Goal: Task Accomplishment & Management: Complete application form

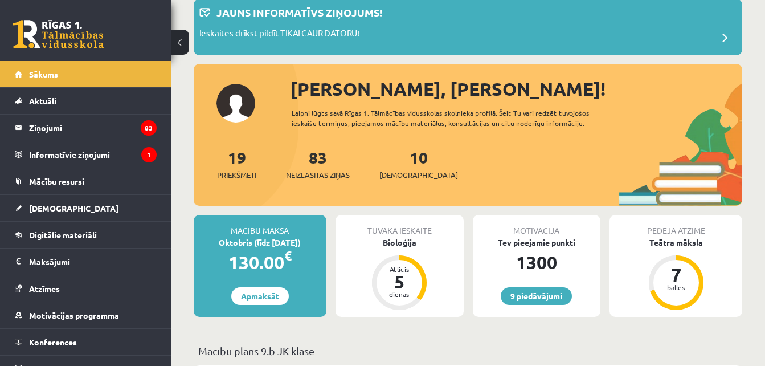
scroll to position [68, 0]
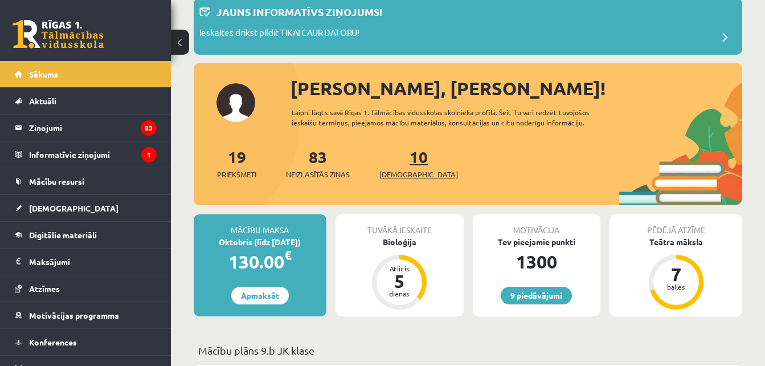
click at [391, 172] on span "[DEMOGRAPHIC_DATA]" at bounding box center [419, 174] width 79 height 11
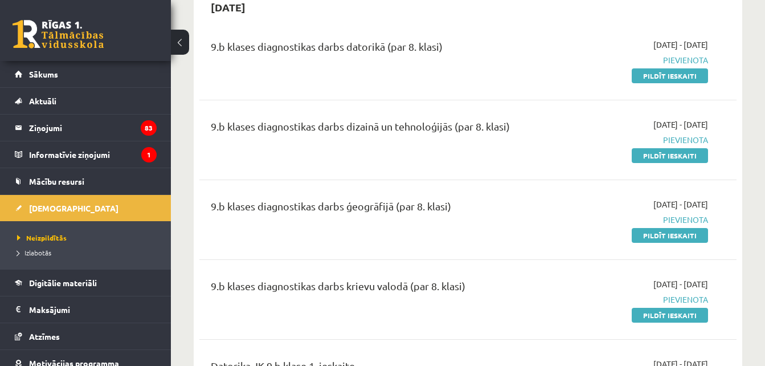
scroll to position [729, 0]
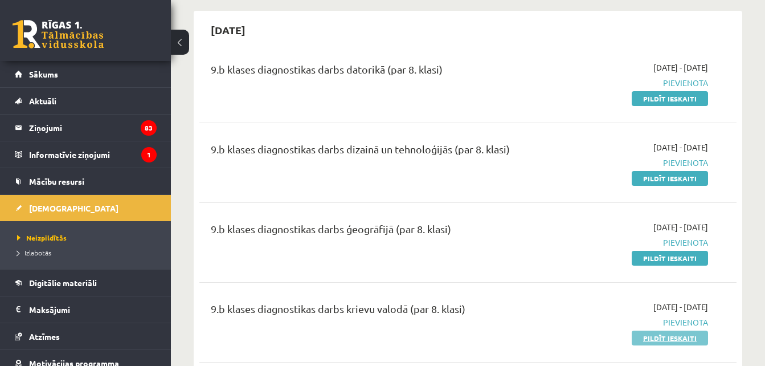
click at [673, 340] on link "Pildīt ieskaiti" at bounding box center [670, 338] width 76 height 15
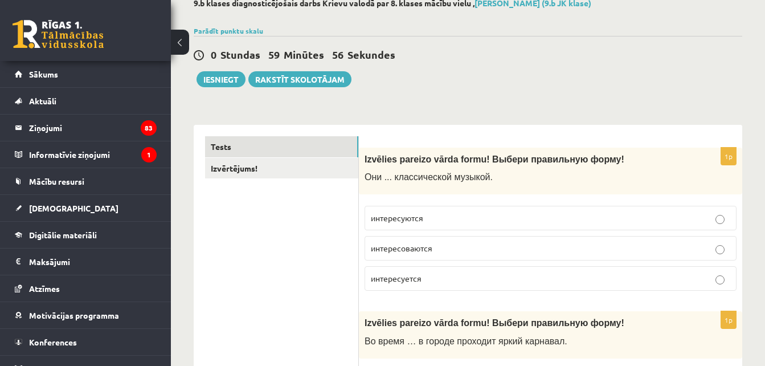
scroll to position [91, 0]
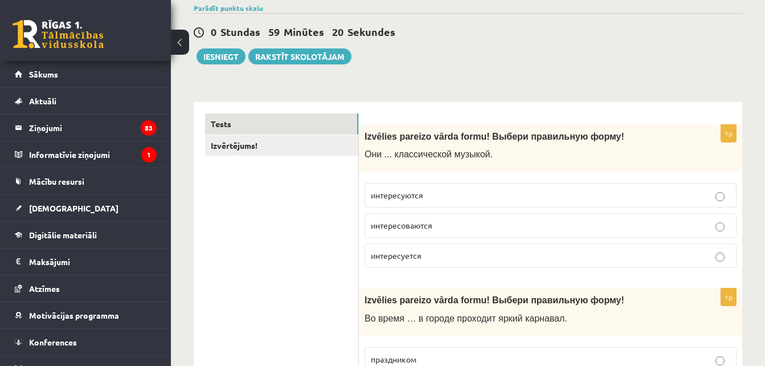
click at [461, 199] on p "интересуются" at bounding box center [551, 195] width 360 height 12
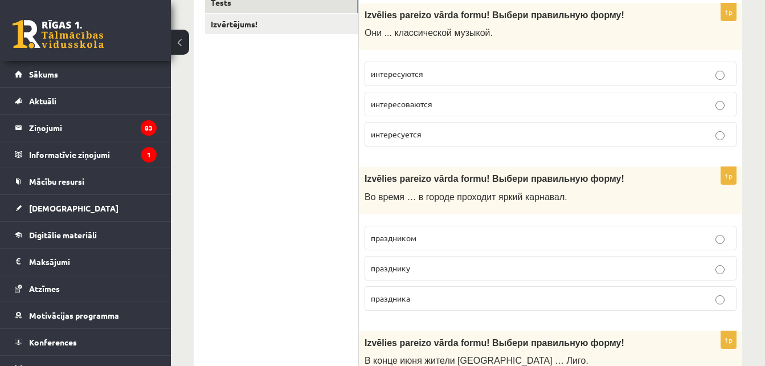
scroll to position [243, 0]
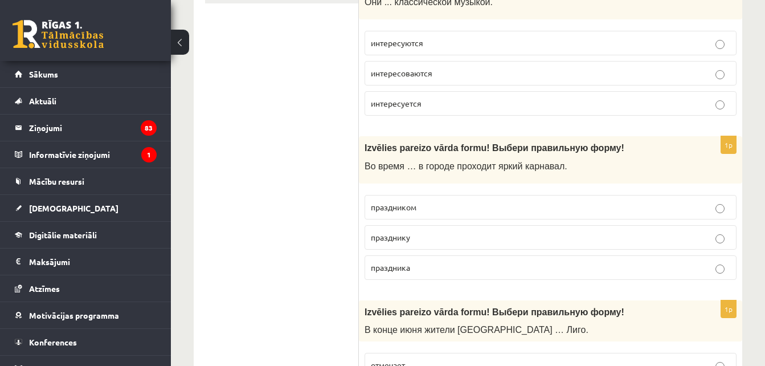
click at [606, 263] on p "праздника" at bounding box center [551, 268] width 360 height 12
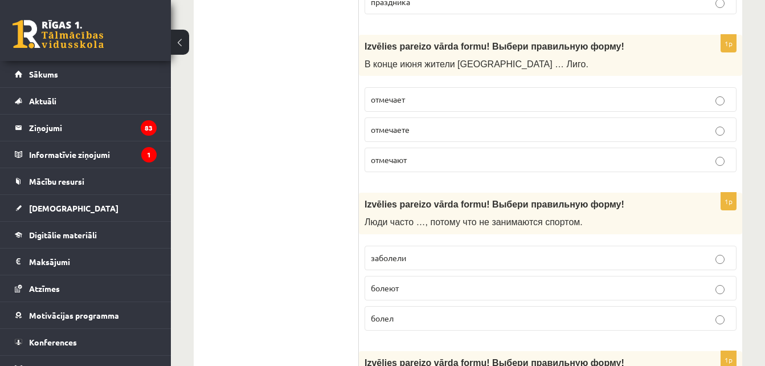
scroll to position [524, 0]
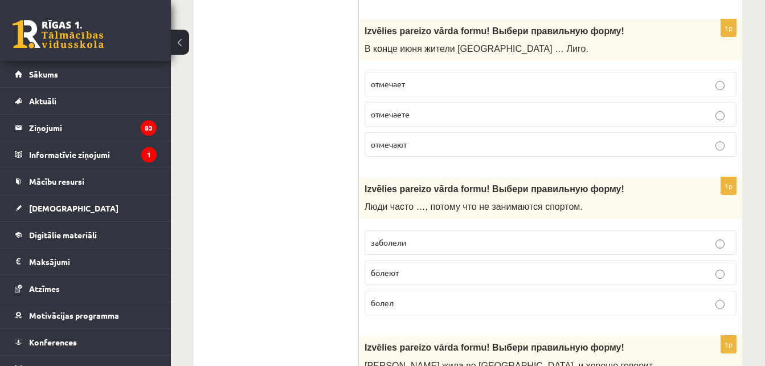
click at [546, 141] on p "отмечают" at bounding box center [551, 144] width 360 height 12
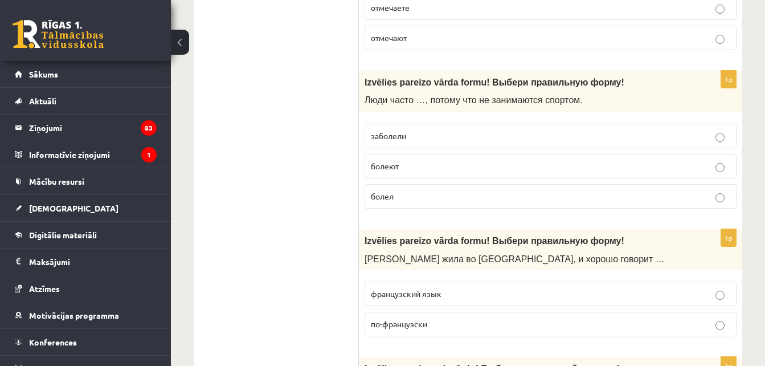
scroll to position [676, 0]
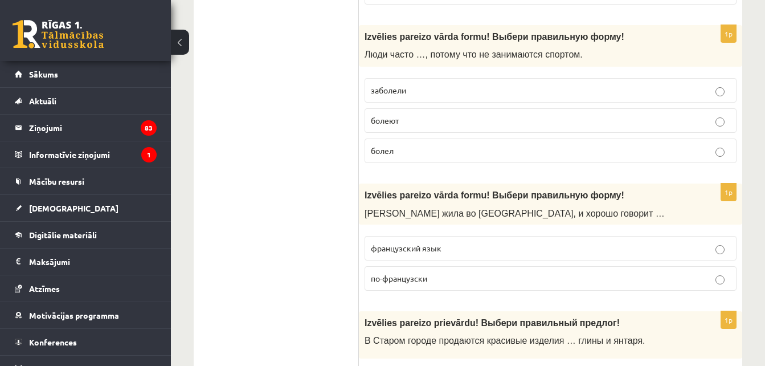
click at [556, 120] on p "болеют" at bounding box center [551, 121] width 360 height 12
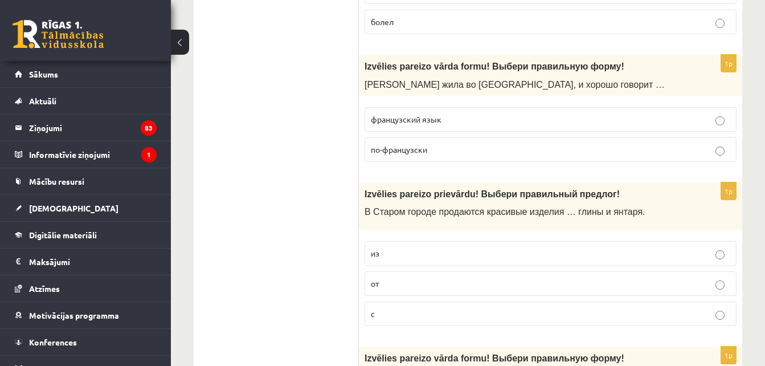
scroll to position [828, 0]
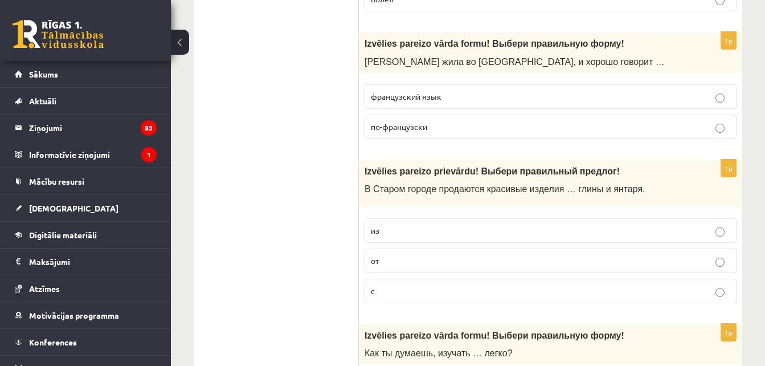
click at [581, 130] on p "по-французски" at bounding box center [551, 127] width 360 height 12
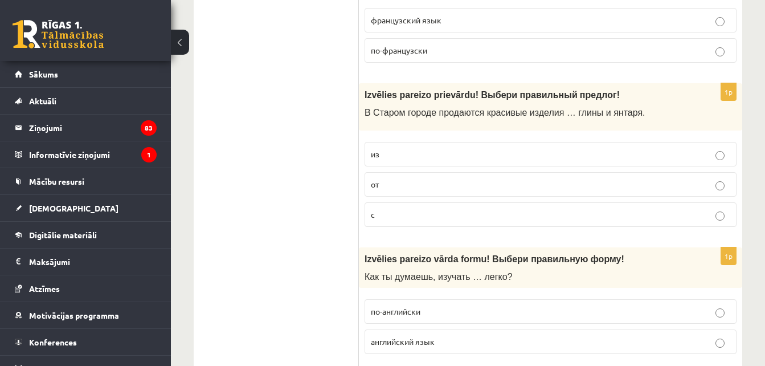
scroll to position [957, 0]
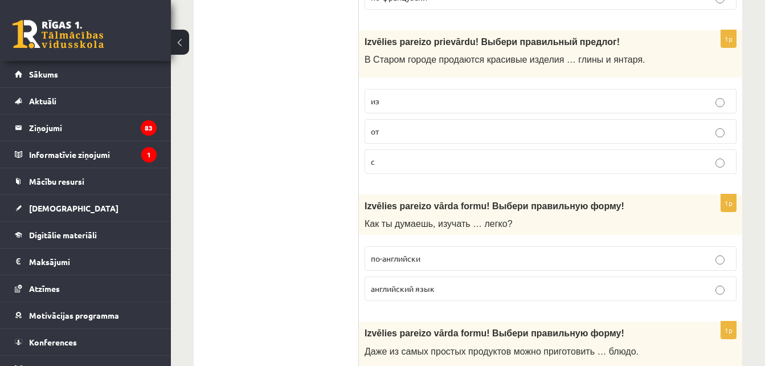
click at [406, 97] on p "из" at bounding box center [551, 101] width 360 height 12
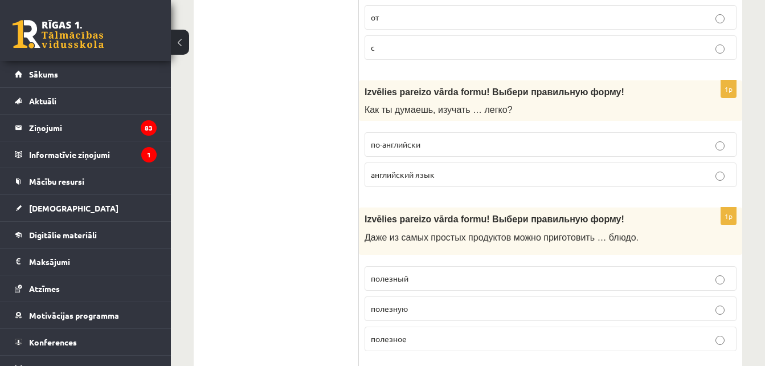
scroll to position [1079, 0]
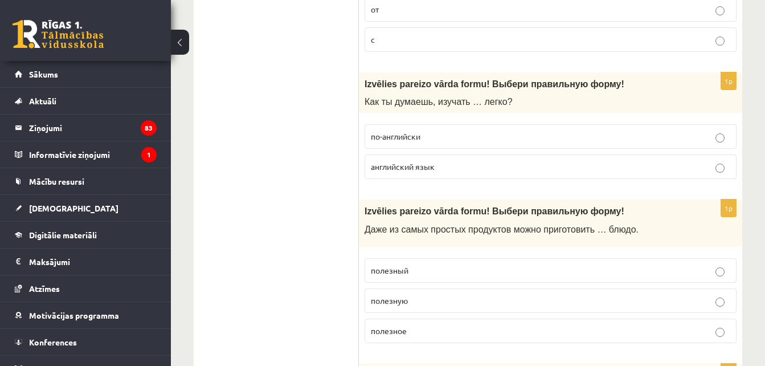
click at [702, 171] on p "английский язык" at bounding box center [551, 167] width 360 height 12
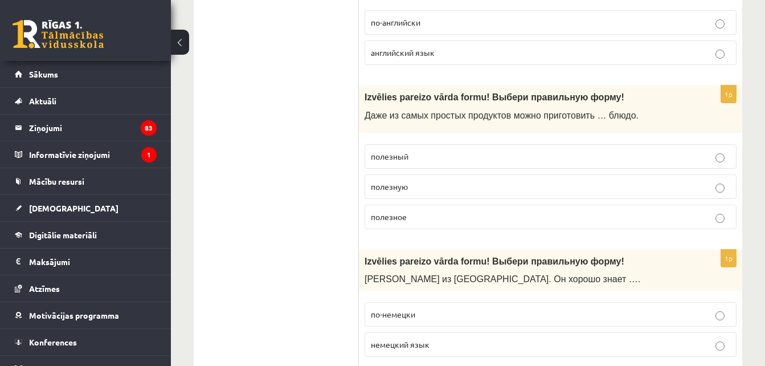
scroll to position [1216, 0]
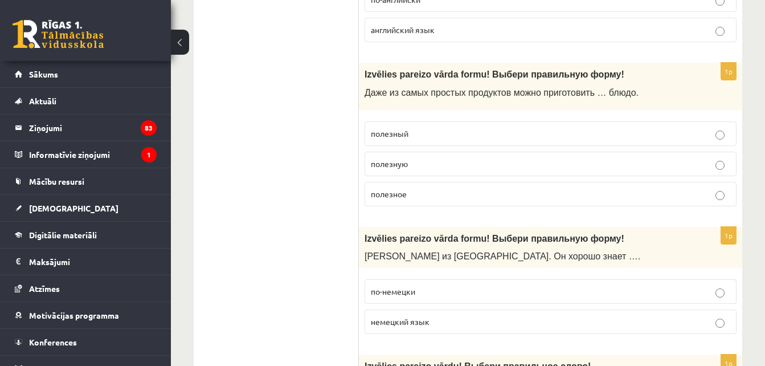
click at [554, 199] on p "полезное" at bounding box center [551, 194] width 360 height 12
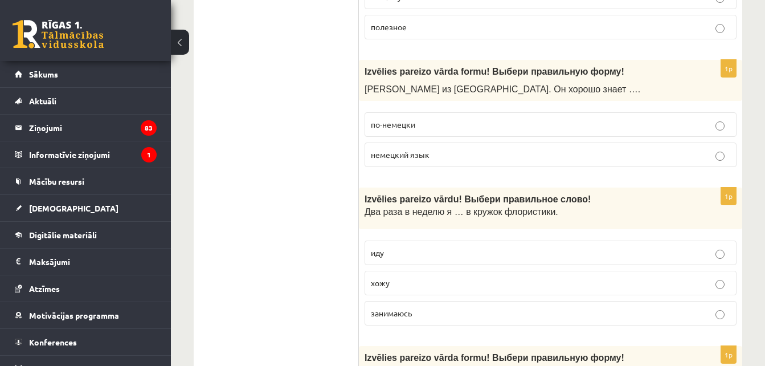
scroll to position [1406, 0]
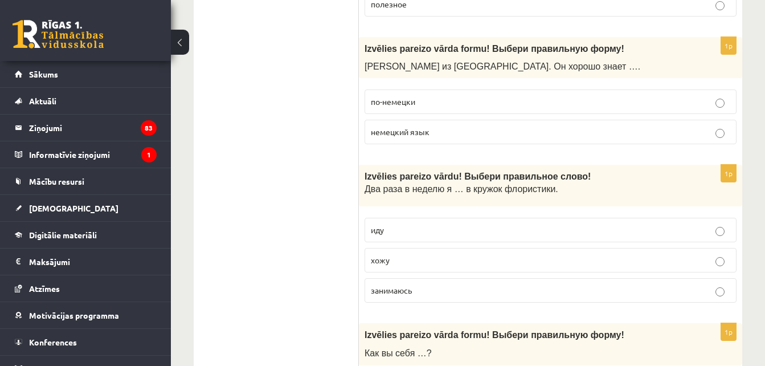
click at [507, 137] on p "немецкий язык" at bounding box center [551, 132] width 360 height 12
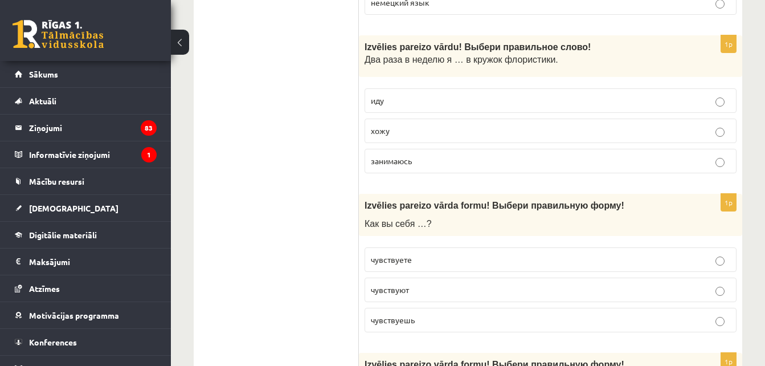
scroll to position [1550, 0]
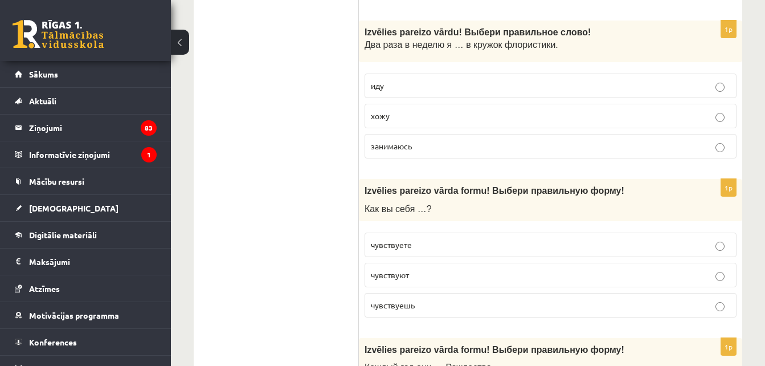
click at [500, 113] on p "хожу" at bounding box center [551, 116] width 360 height 12
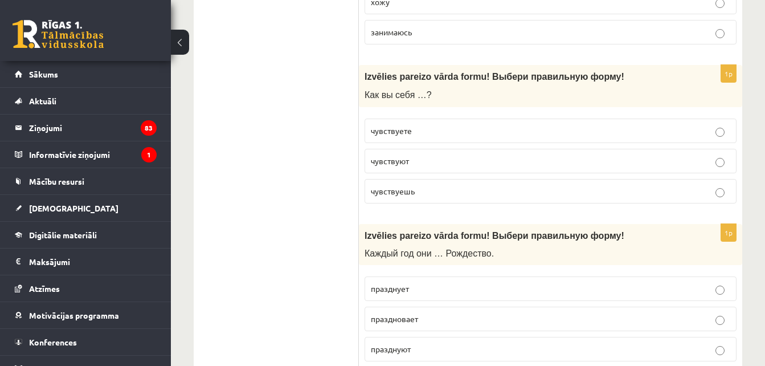
scroll to position [1679, 0]
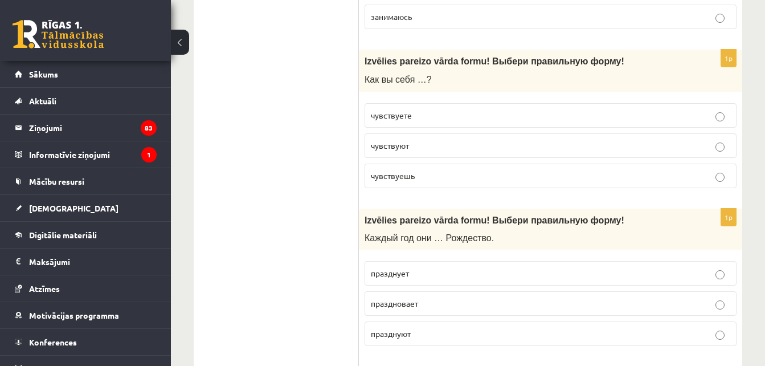
click at [497, 116] on p "чувствуете" at bounding box center [551, 115] width 360 height 12
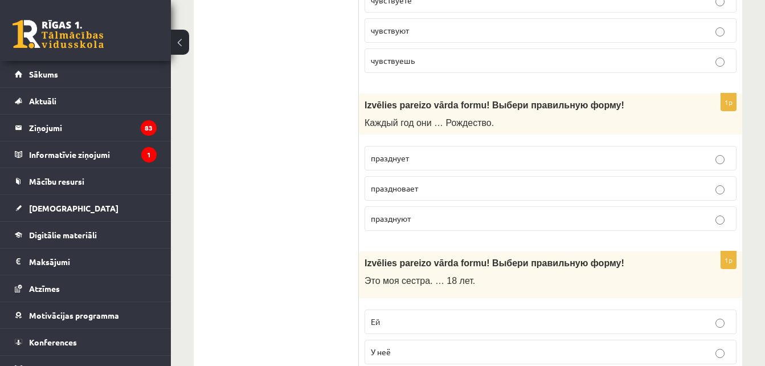
scroll to position [1869, 0]
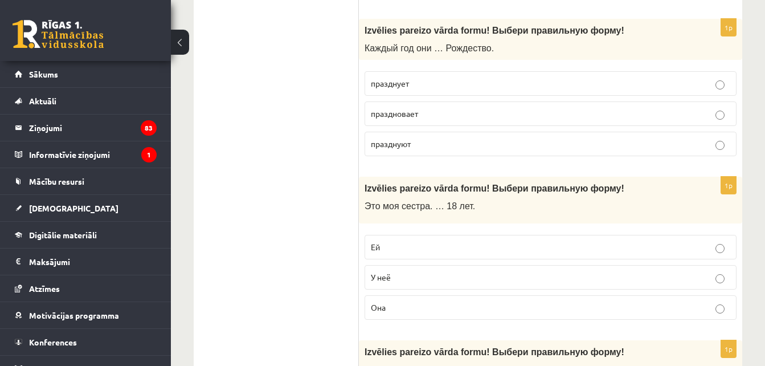
click at [442, 141] on p "празднуют" at bounding box center [551, 144] width 360 height 12
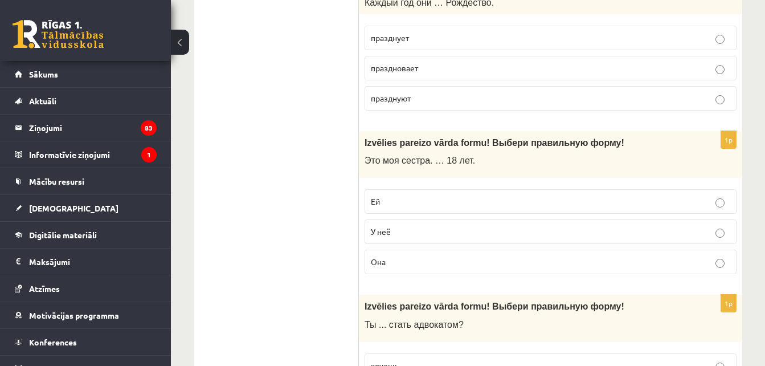
scroll to position [1953, 0]
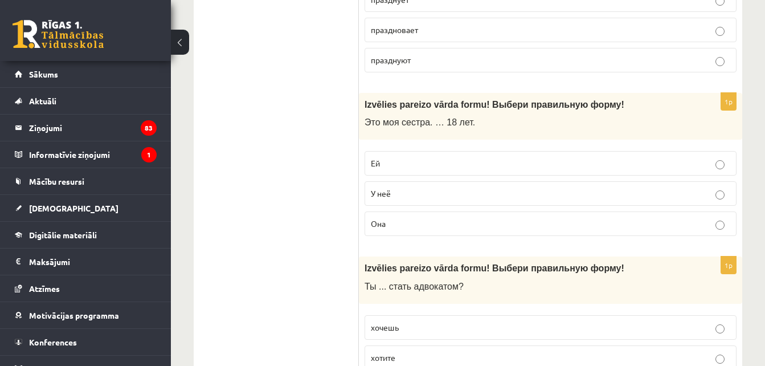
click at [545, 168] on p "Ей" at bounding box center [551, 163] width 360 height 12
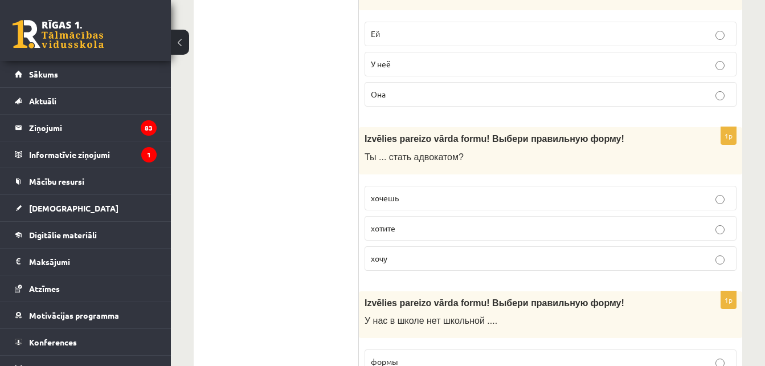
scroll to position [2113, 0]
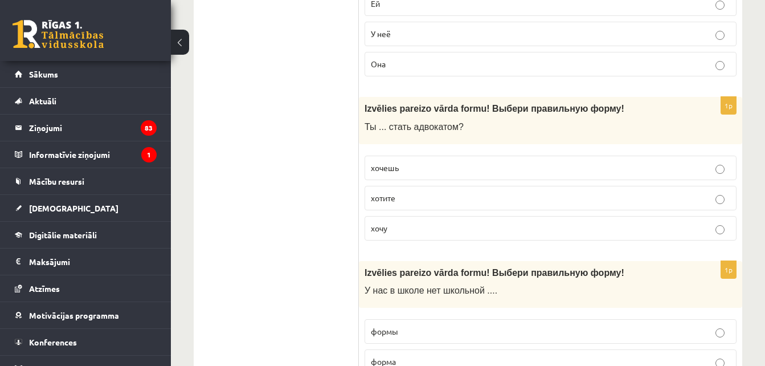
click at [495, 157] on label "хочешь" at bounding box center [551, 168] width 372 height 25
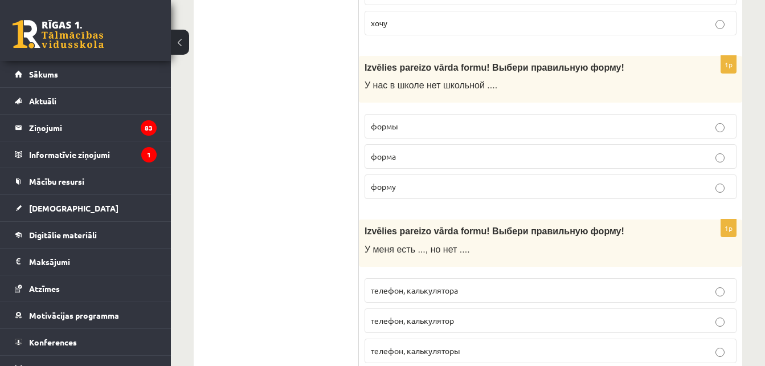
scroll to position [2341, 0]
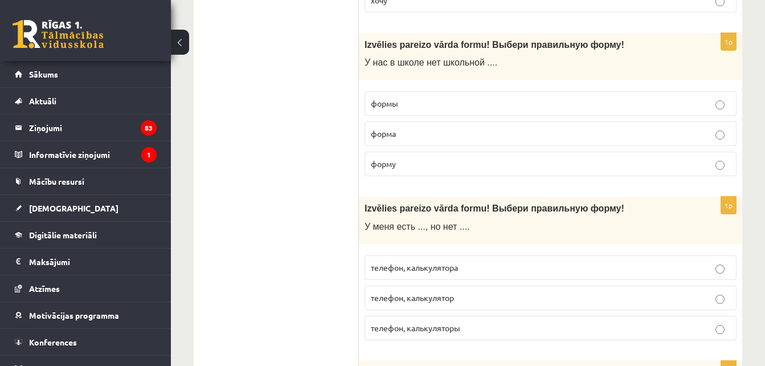
click at [492, 102] on p "формы" at bounding box center [551, 103] width 360 height 12
click at [493, 258] on label "телефон, калькулятора" at bounding box center [551, 267] width 372 height 25
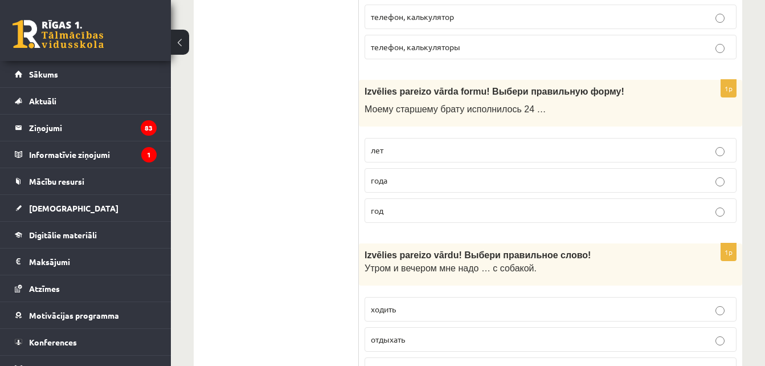
scroll to position [2652, 0]
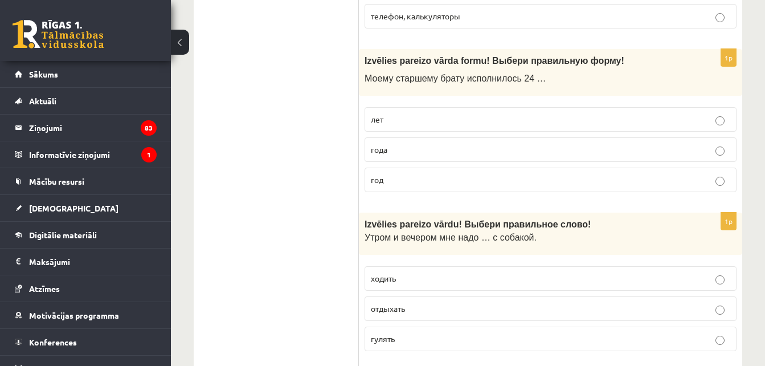
click at [736, 144] on label "года" at bounding box center [551, 149] width 372 height 25
click at [465, 346] on label "гулять" at bounding box center [551, 339] width 372 height 25
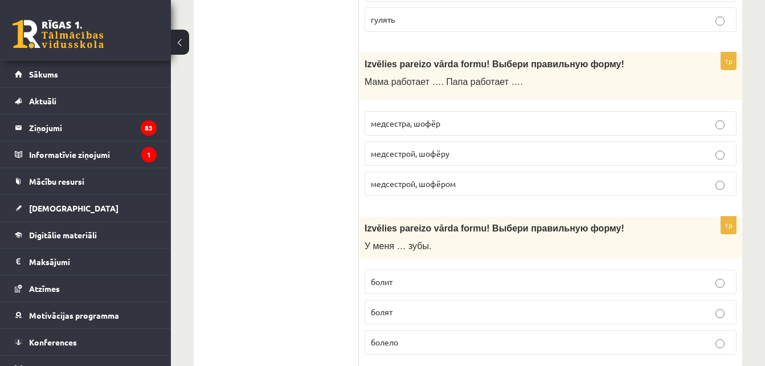
scroll to position [3017, 0]
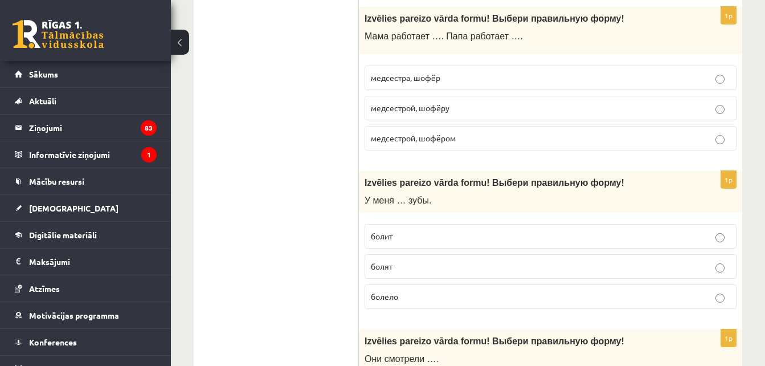
click at [627, 129] on label "медсестрой, шофёром" at bounding box center [551, 138] width 372 height 25
click at [500, 258] on label "болят" at bounding box center [551, 266] width 372 height 25
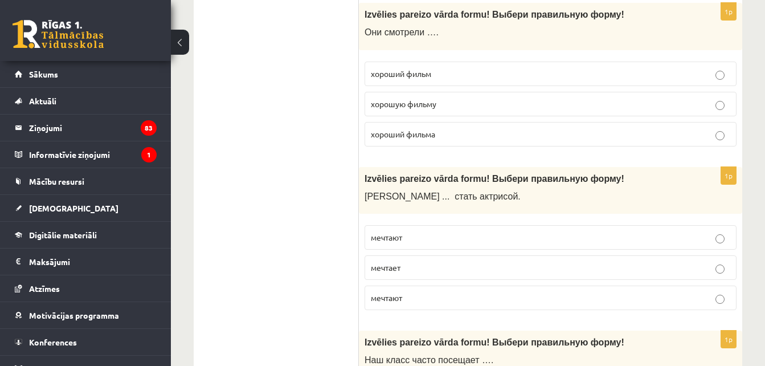
scroll to position [3374, 0]
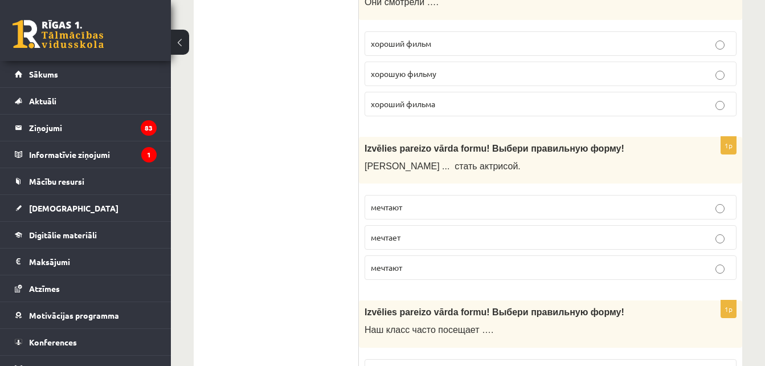
click at [493, 37] on label "хороший фильм" at bounding box center [551, 43] width 372 height 25
click at [476, 230] on label "мечтает" at bounding box center [551, 237] width 372 height 25
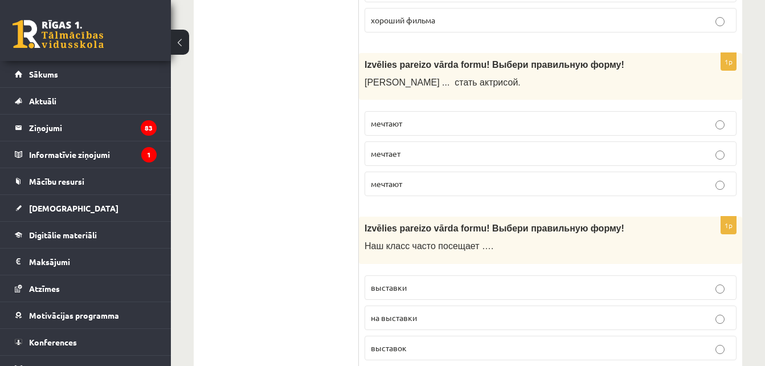
scroll to position [3488, 0]
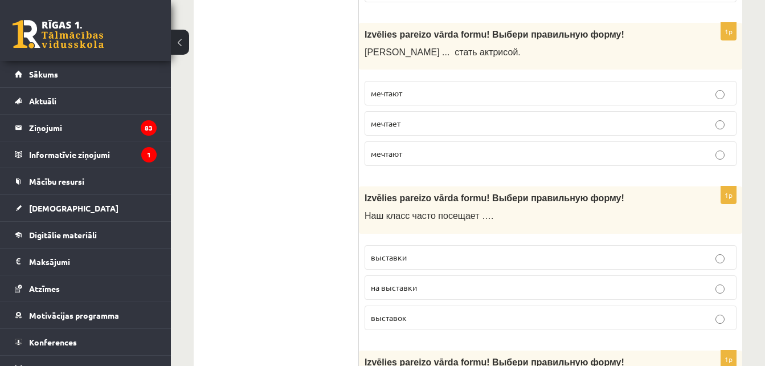
click at [563, 253] on p "выставки" at bounding box center [551, 257] width 360 height 12
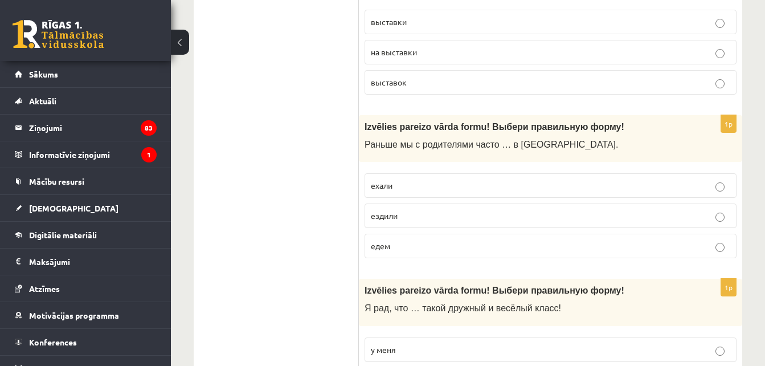
scroll to position [3731, 0]
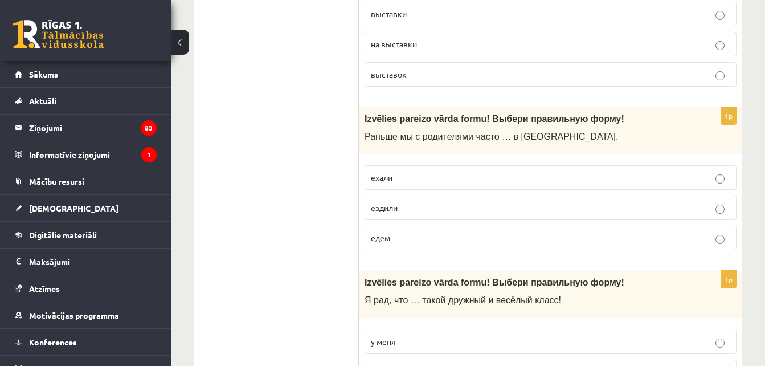
click at [568, 211] on p "ездили" at bounding box center [551, 208] width 360 height 12
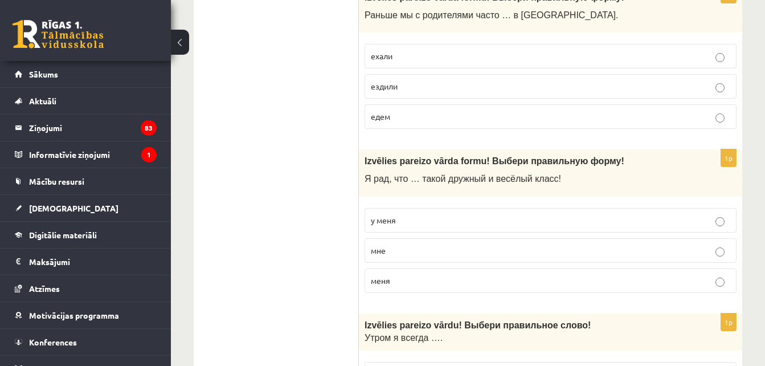
scroll to position [3936, 0]
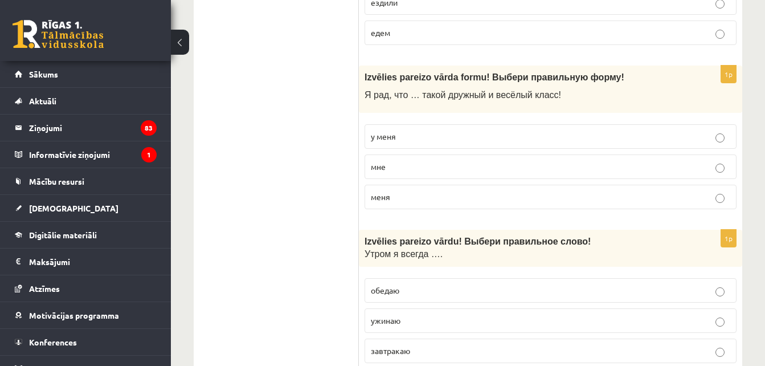
click at [460, 136] on p "у меня" at bounding box center [551, 137] width 360 height 12
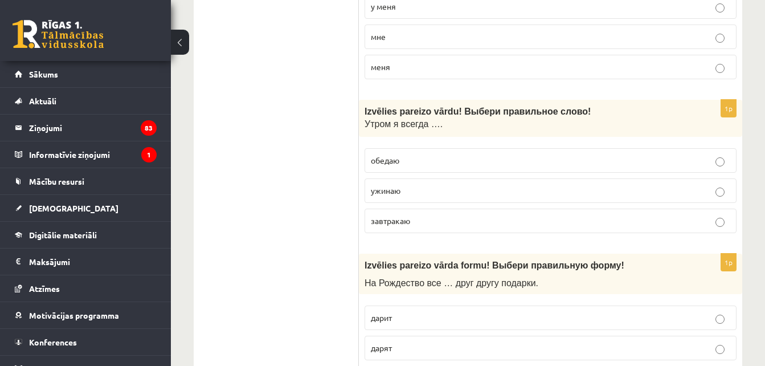
scroll to position [4149, 0]
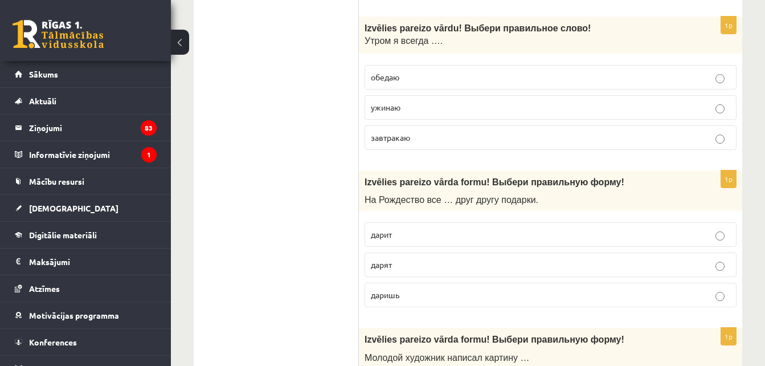
click at [562, 150] on label "завтракаю" at bounding box center [551, 137] width 372 height 25
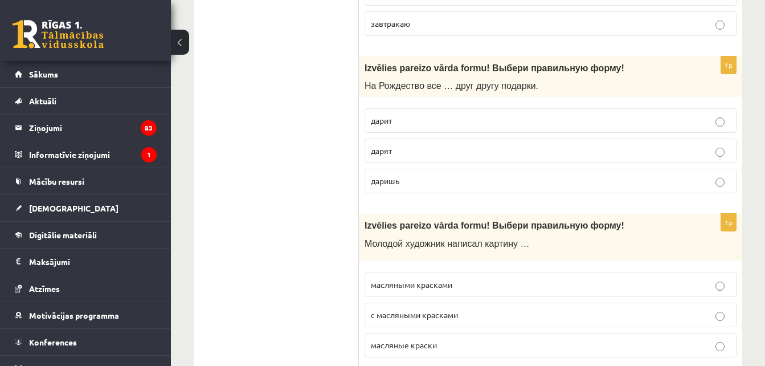
scroll to position [4294, 0]
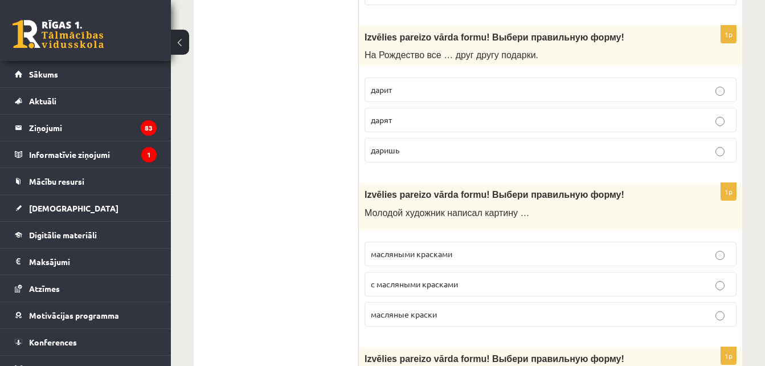
click at [491, 122] on p "дарят" at bounding box center [551, 120] width 360 height 12
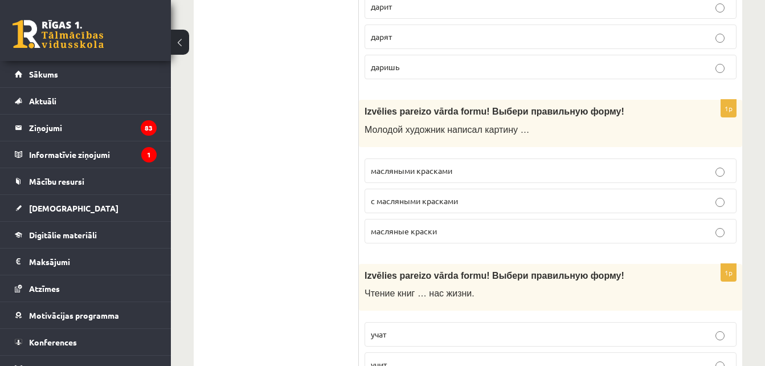
scroll to position [4416, 0]
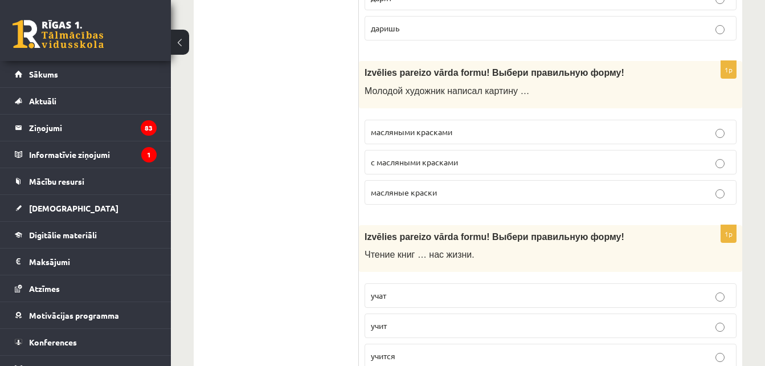
click at [516, 132] on p "масляными красками" at bounding box center [551, 132] width 360 height 12
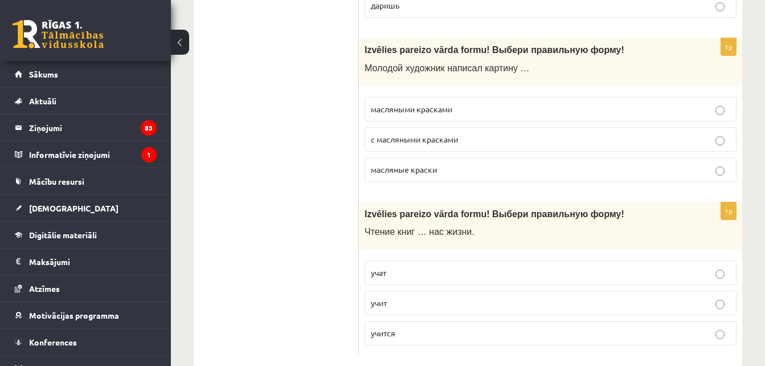
scroll to position [4462, 0]
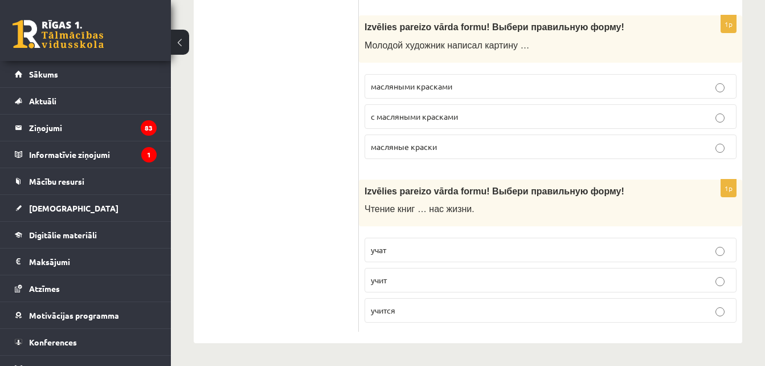
click at [590, 282] on p "учит" at bounding box center [551, 280] width 360 height 12
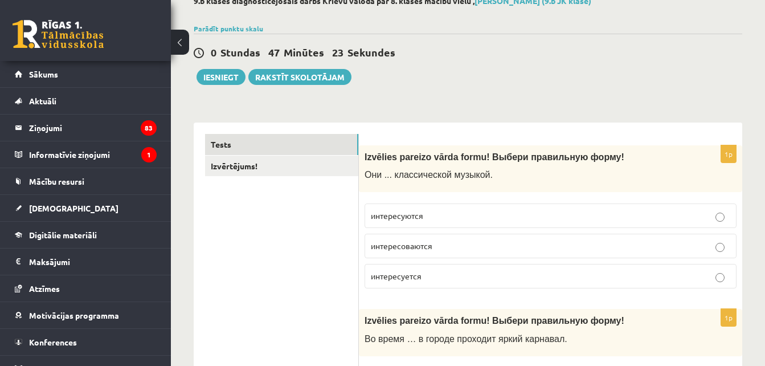
scroll to position [0, 0]
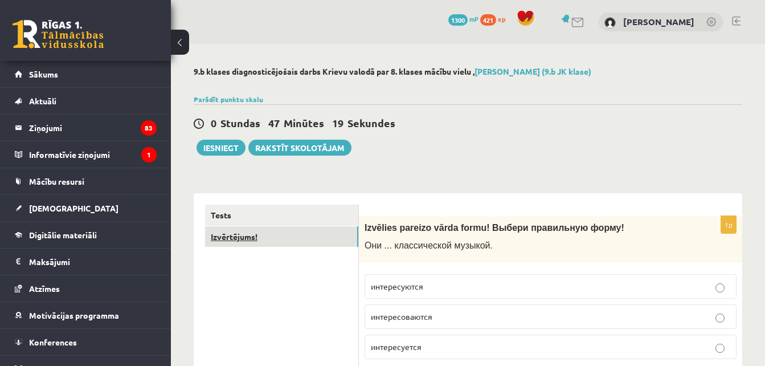
click at [303, 237] on link "Izvērtējums!" at bounding box center [281, 236] width 153 height 21
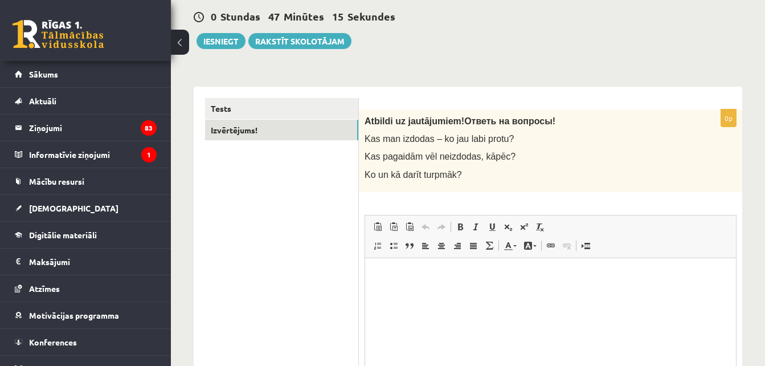
scroll to position [137, 0]
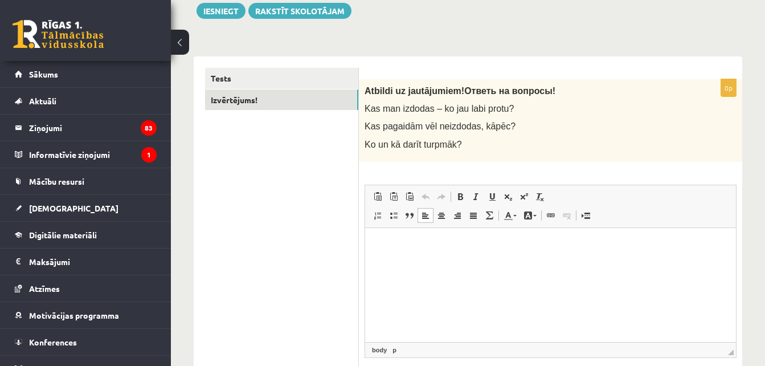
click at [582, 255] on html at bounding box center [550, 244] width 371 height 35
click at [223, 14] on button "Iesniegt" at bounding box center [221, 11] width 49 height 16
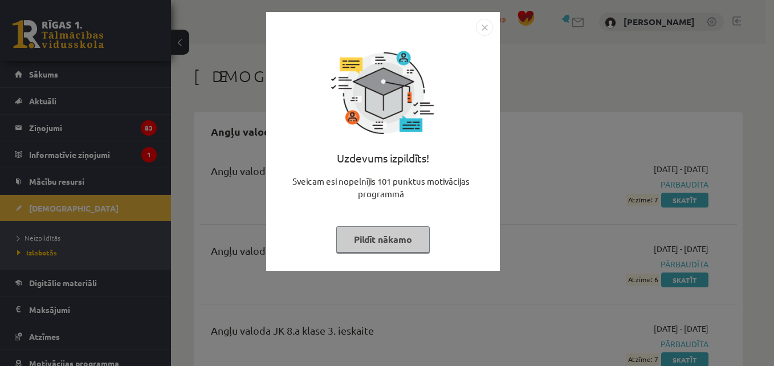
click at [491, 24] on img "Close" at bounding box center [484, 27] width 17 height 17
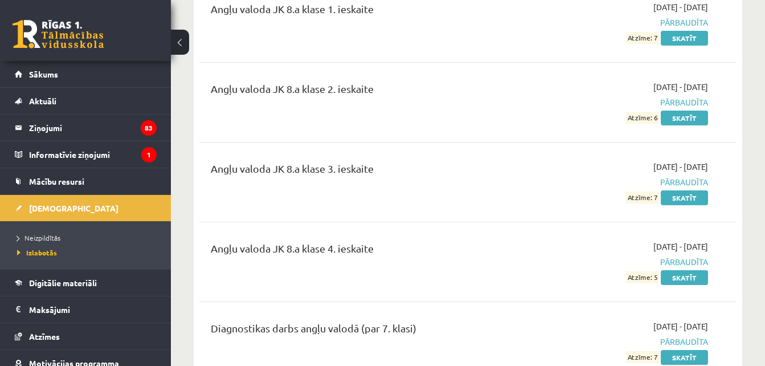
scroll to position [182, 0]
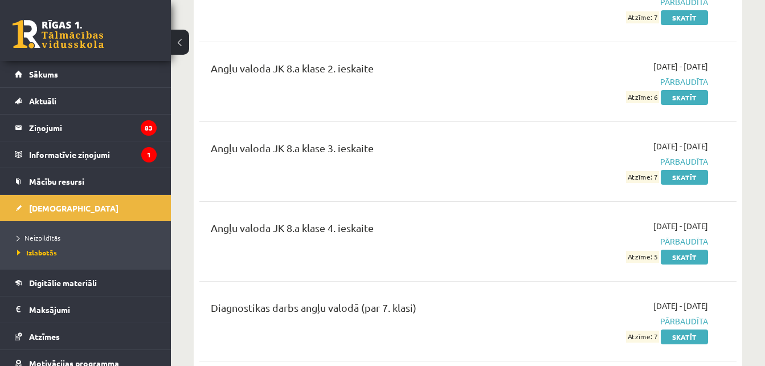
click at [44, 229] on ul "Neizpildītās Izlabotās" at bounding box center [85, 245] width 171 height 48
click at [51, 239] on span "Neizpildītās" at bounding box center [38, 237] width 43 height 9
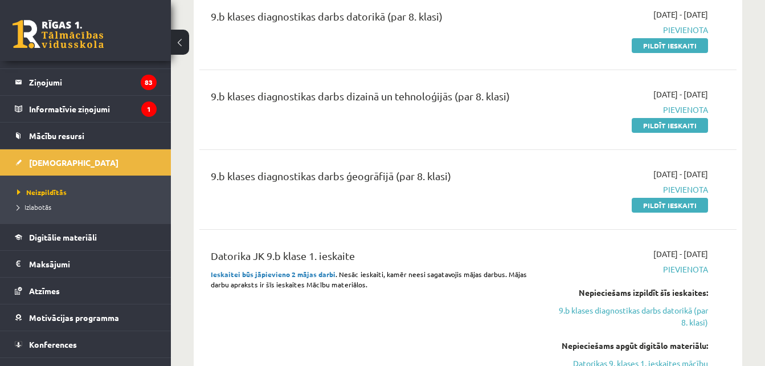
scroll to position [714, 0]
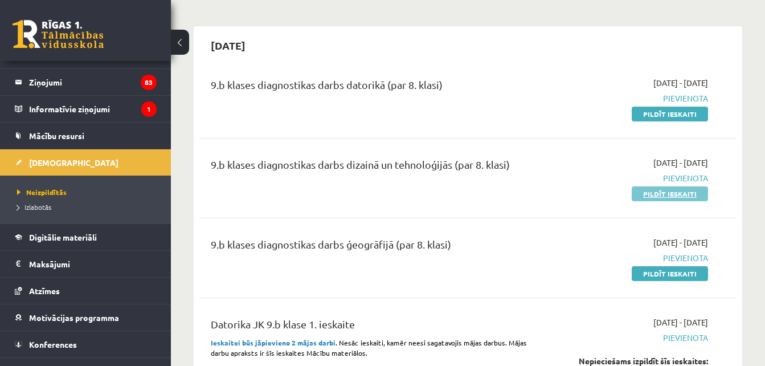
click at [657, 189] on link "Pildīt ieskaiti" at bounding box center [670, 193] width 76 height 15
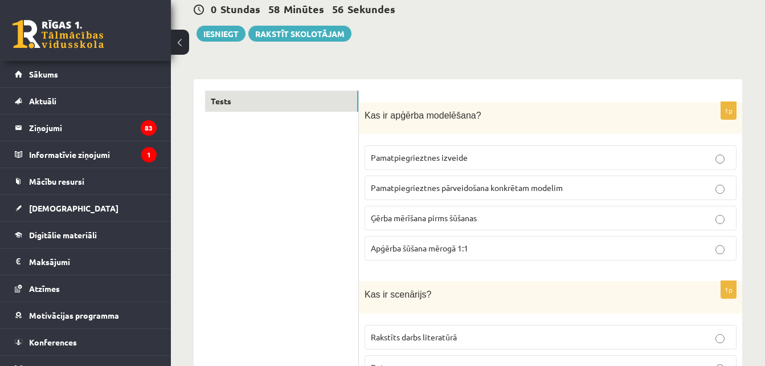
scroll to position [121, 0]
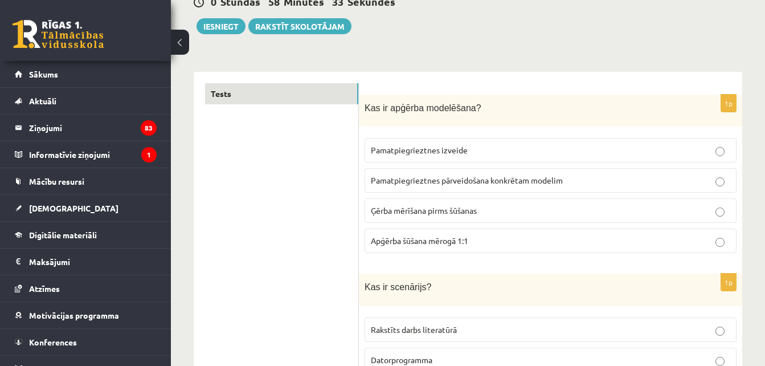
drag, startPoint x: 647, startPoint y: 169, endPoint x: 715, endPoint y: 185, distance: 69.7
click at [715, 185] on label "Pamatpiegrieztnes pārveidošana konkrētam modelim" at bounding box center [551, 180] width 372 height 25
click at [715, 185] on p "Pamatpiegrieztnes pārveidošana konkrētam modelim" at bounding box center [551, 180] width 360 height 12
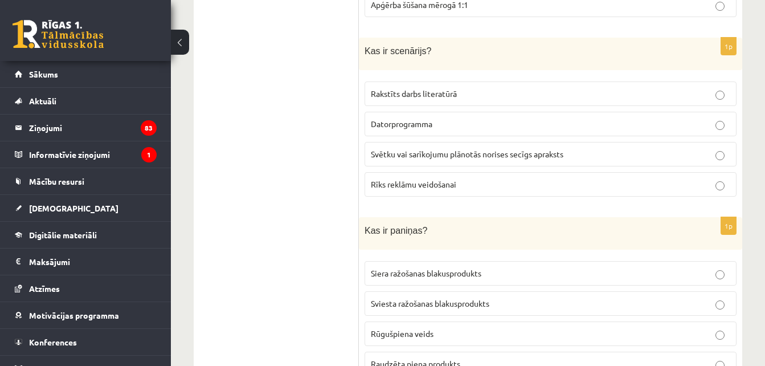
scroll to position [372, 0]
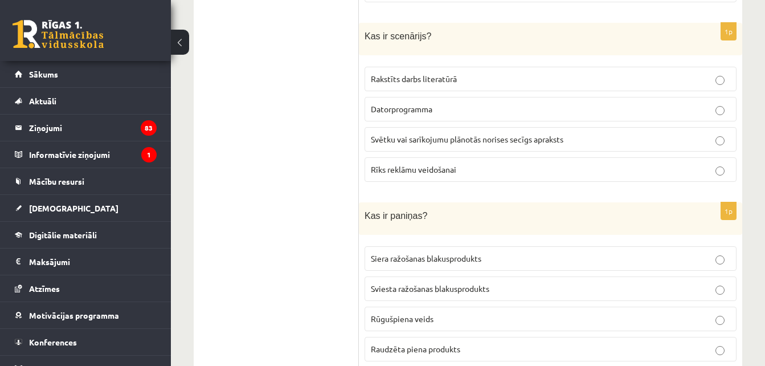
click at [610, 137] on p "Svētku vai sarīkojumu plānotās norises secīgs apraksts" at bounding box center [551, 139] width 360 height 12
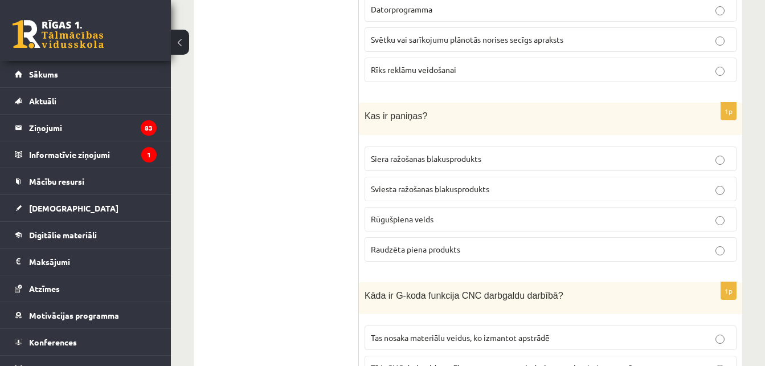
scroll to position [494, 0]
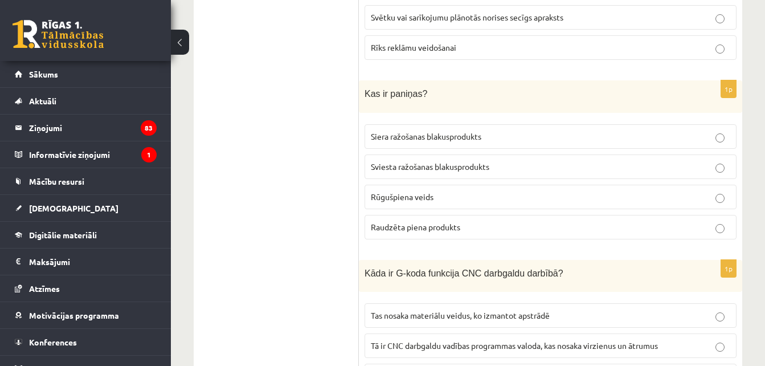
click at [627, 226] on p "Raudzēta piena produkts" at bounding box center [551, 227] width 360 height 12
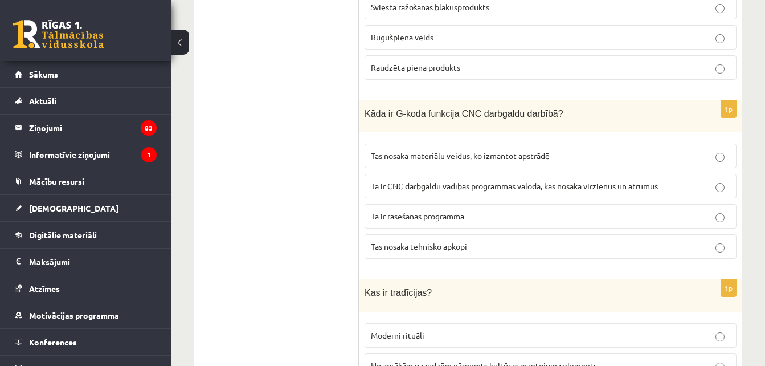
scroll to position [684, 0]
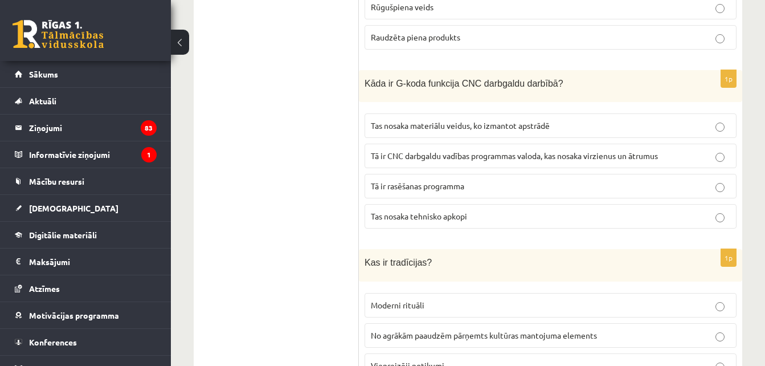
click at [727, 154] on p "Tā ir CNC darbgaldu vadības programmas valoda, kas nosaka virzienus un ātrumus" at bounding box center [551, 156] width 360 height 12
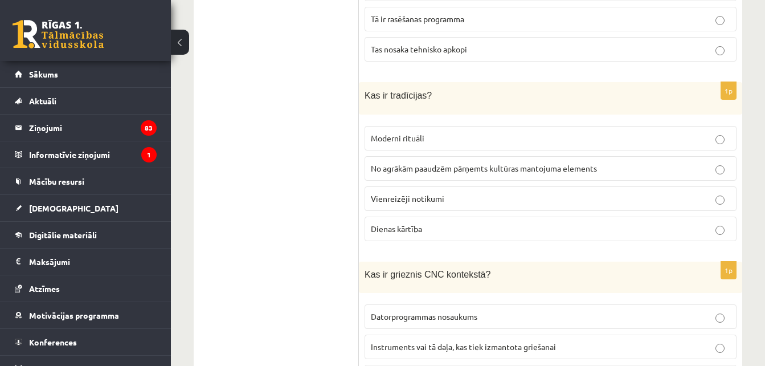
scroll to position [896, 0]
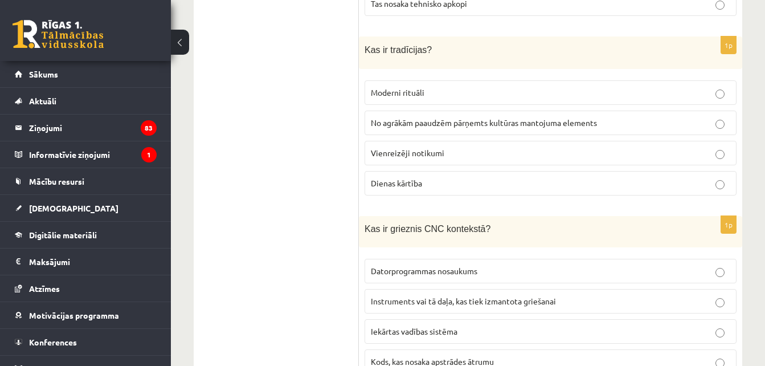
click at [673, 127] on label "No agrākām paaudzēm pārņemts kultūras mantojuma elements" at bounding box center [551, 123] width 372 height 25
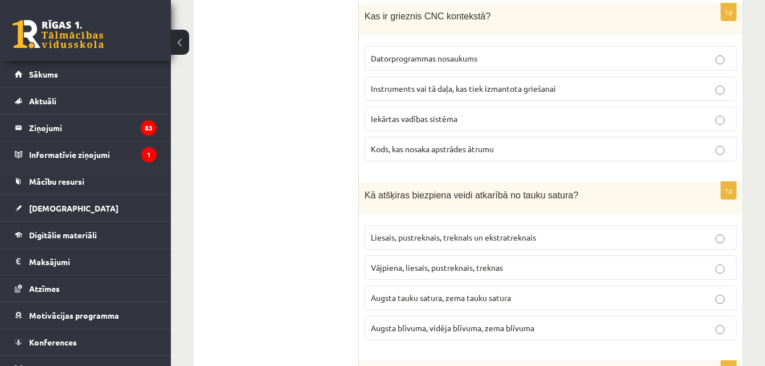
scroll to position [1086, 0]
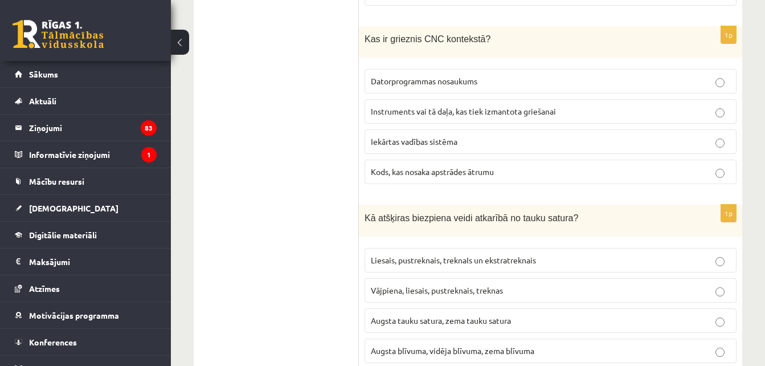
click at [575, 105] on p "Instruments vai tā daļa, kas tiek izmantota griešanai" at bounding box center [551, 111] width 360 height 12
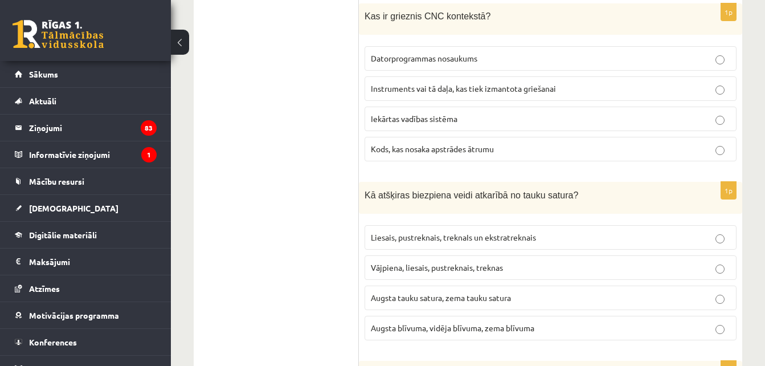
scroll to position [1163, 0]
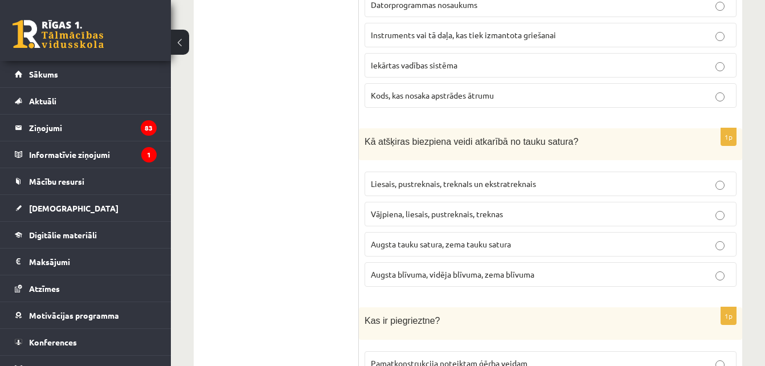
click at [548, 179] on p "Liesais, pustreknais, treknaIs un ekstratreknais" at bounding box center [551, 184] width 360 height 12
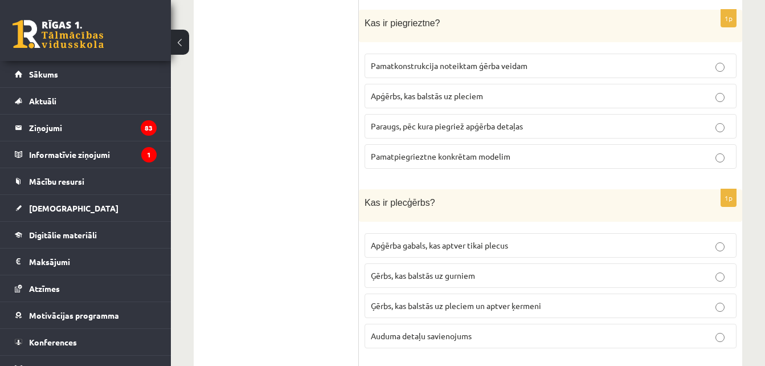
scroll to position [1466, 0]
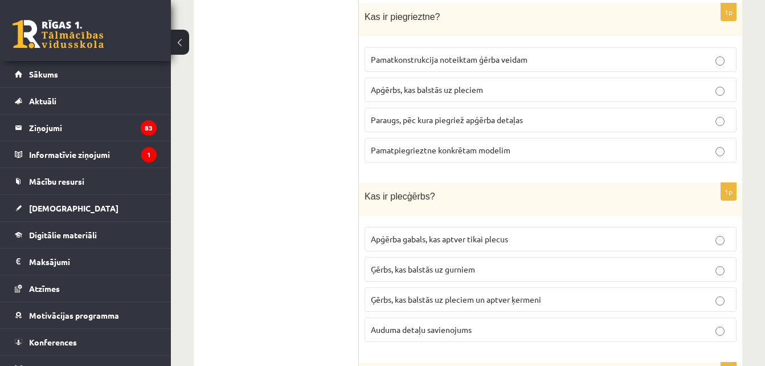
click at [480, 120] on span "Paraugs, pēc kura piegriež apģērba detaļas" at bounding box center [447, 120] width 152 height 10
click at [545, 293] on p "Ģērbs, kas balstās uz pleciem un aptver ķermeni" at bounding box center [551, 299] width 360 height 12
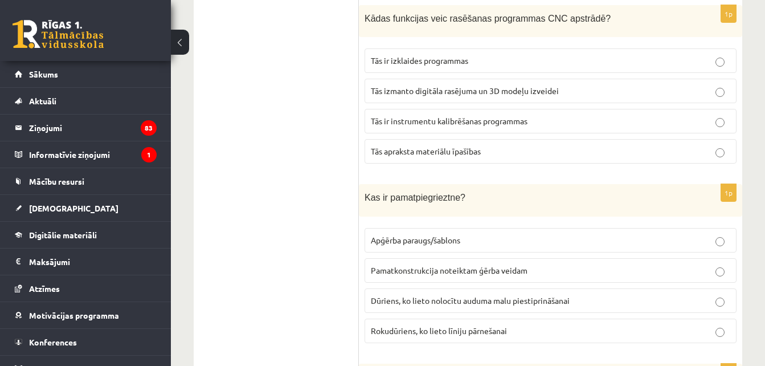
scroll to position [1816, 0]
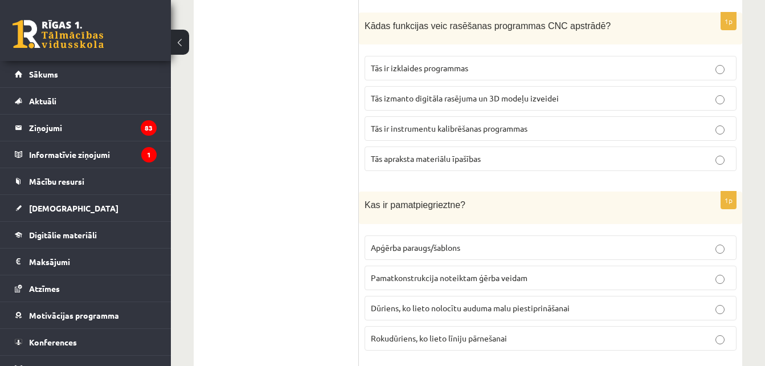
click at [654, 92] on p "Tās izmanto digitāla rasējuma un 3D modeļu izveidei" at bounding box center [551, 98] width 360 height 12
click at [546, 272] on p "Pamatkonstrukcija noteiktam ģērba veidam" at bounding box center [551, 278] width 360 height 12
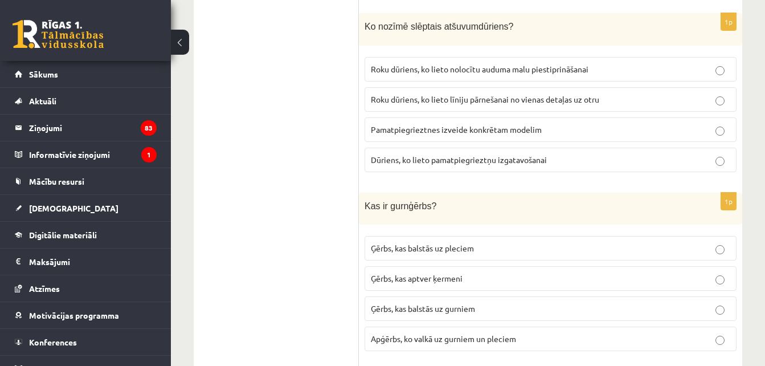
scroll to position [2184, 0]
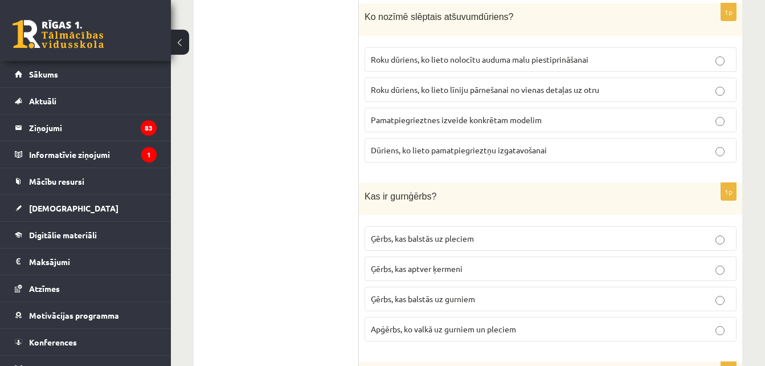
click at [475, 293] on span "Ģērbs, kas balstās uz gurniem" at bounding box center [423, 298] width 104 height 10
click at [463, 115] on span "Pamatpiegrieztnes izveide konkrētam modelim" at bounding box center [456, 120] width 171 height 10
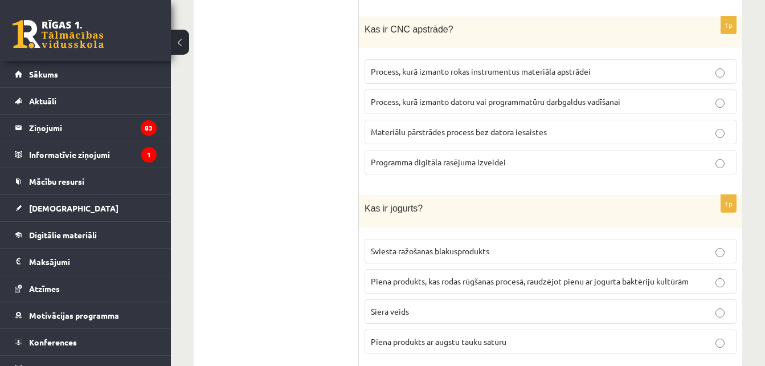
scroll to position [2534, 0]
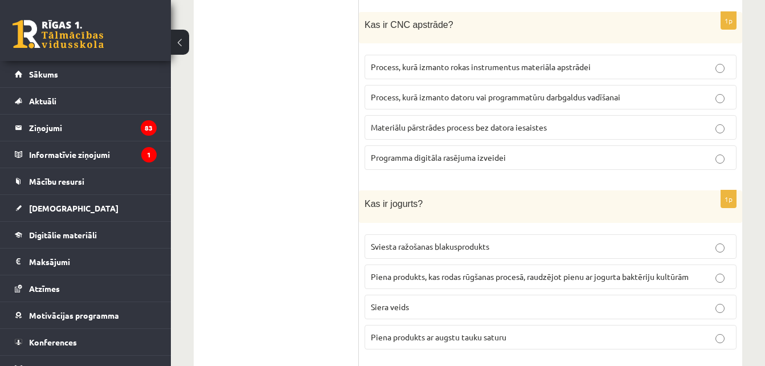
click at [553, 85] on label "Process, kurā izmanto datoru vai programmatūru darbgaldus vadīšanai" at bounding box center [551, 97] width 372 height 25
click at [536, 274] on span "Piena produkts, kas rodas rūgšanas procesā, raudzējot pienu ar jogurta baktērij…" at bounding box center [530, 276] width 318 height 10
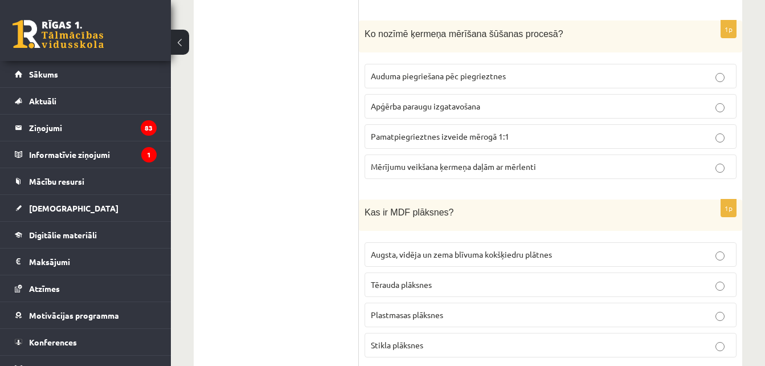
scroll to position [2906, 0]
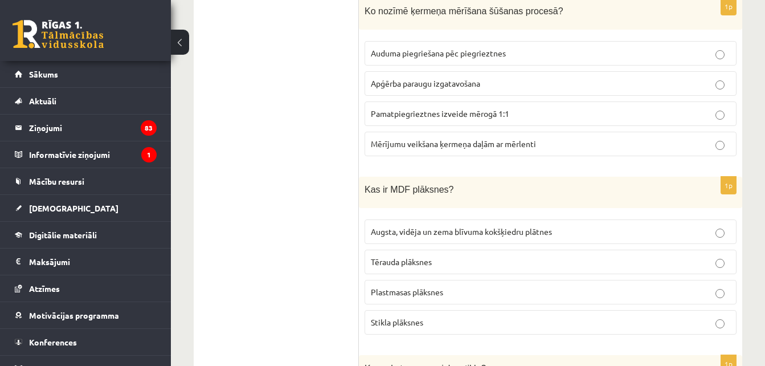
click at [642, 138] on p "Mērījumu veikšana ķermeņa daļām ar mērlenti" at bounding box center [551, 144] width 360 height 12
click at [563, 226] on p "Augsta, vidēja un zema blīvuma kokšķiedru plātnes" at bounding box center [551, 232] width 360 height 12
click at [670, 300] on fieldset "Augsta, vidēja un zema blīvuma kokšķiedru plātnes Tērauda plāksnes Plastmasas p…" at bounding box center [551, 276] width 372 height 124
click at [608, 291] on label "Plastmasas plāksnes" at bounding box center [551, 292] width 372 height 25
click at [596, 262] on label "Tērauda plāksnes" at bounding box center [551, 262] width 372 height 25
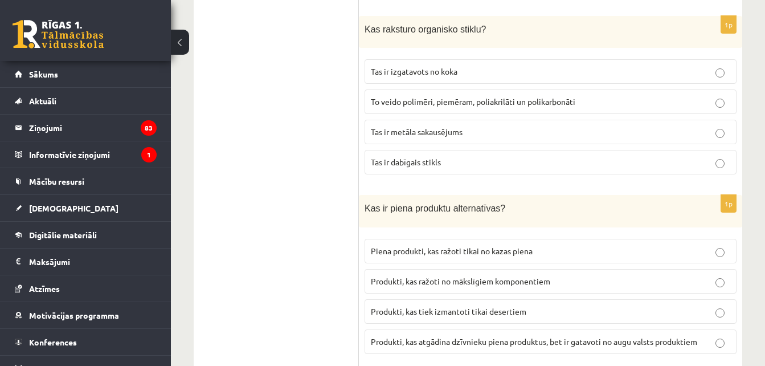
scroll to position [3255, 0]
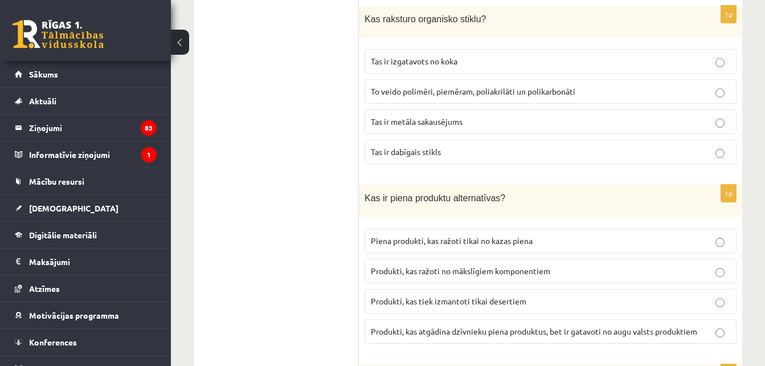
click at [664, 79] on label "To veido polimēri, piemēram, poliakrilāti un polikarbonāti" at bounding box center [551, 91] width 372 height 25
click at [569, 326] on span "Produkti, kas atgādina dzīvnieku piena produktus, bet ir gatavoti no augu valst…" at bounding box center [534, 331] width 327 height 10
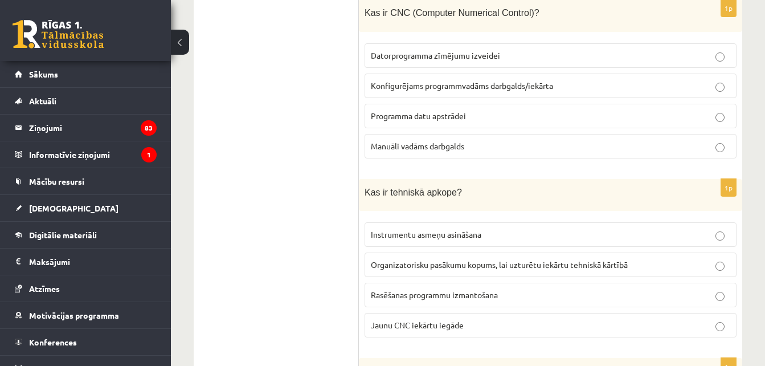
scroll to position [3597, 0]
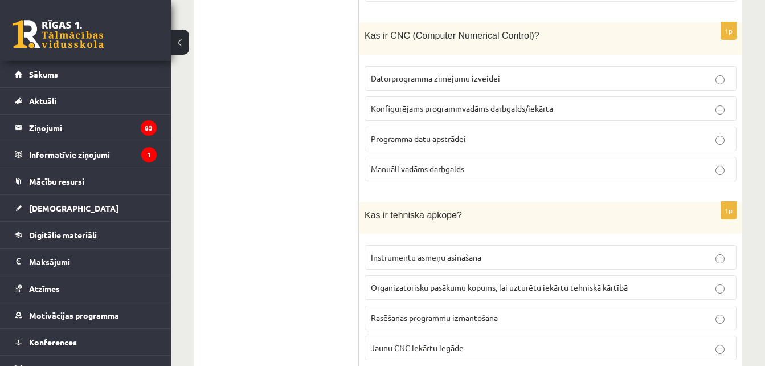
click at [523, 85] on fieldset "Datorprogramma zīmējumu izveidei Konfigurējams programmvadāms darbgalds/iekārta…" at bounding box center [551, 122] width 372 height 124
click at [565, 103] on p "Konfigurējams programmvadāms darbgalds/iekārta" at bounding box center [551, 109] width 360 height 12
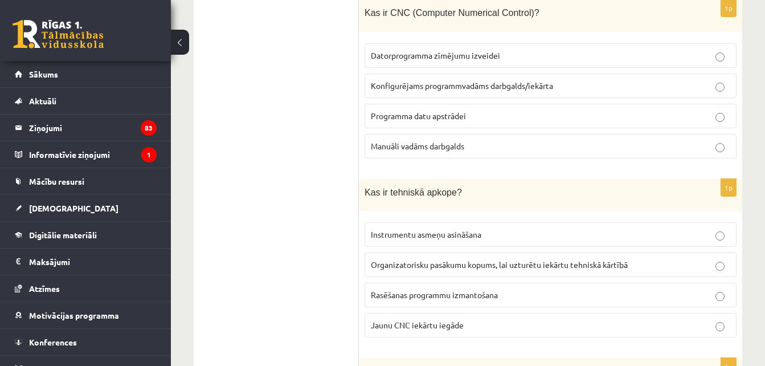
scroll to position [3726, 0]
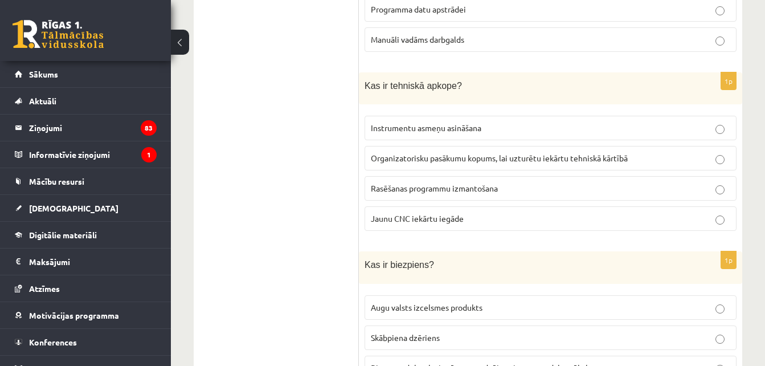
click at [602, 153] on span "Organizatorisku pasākumu kopums, lai uzturētu iekārtu tehniskā kārtībā" at bounding box center [499, 158] width 257 height 10
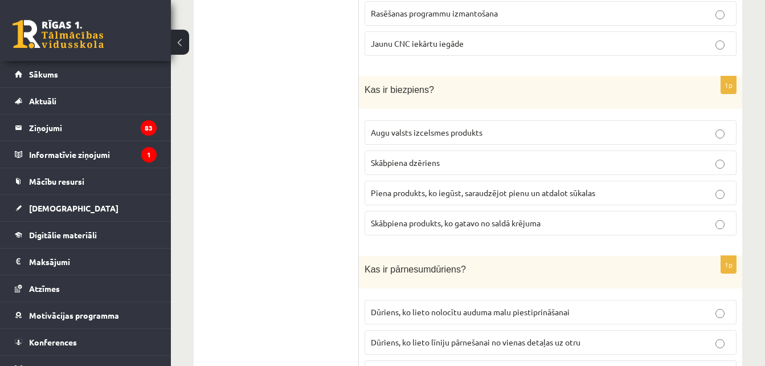
scroll to position [3924, 0]
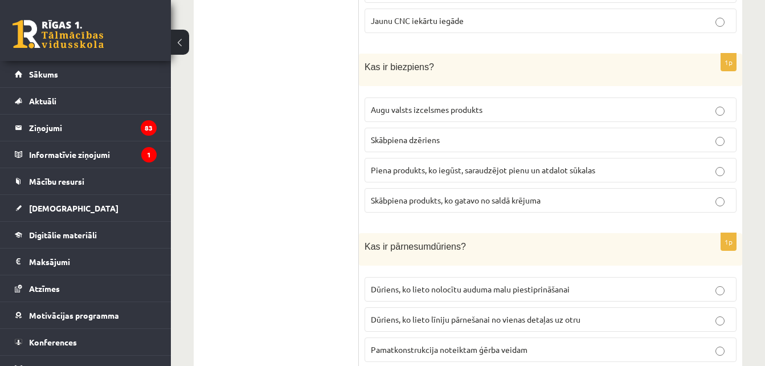
click at [562, 165] on span "Piena produkts, ko iegūst, saraudzējot pienu un atdalot sūkalas" at bounding box center [483, 170] width 225 height 10
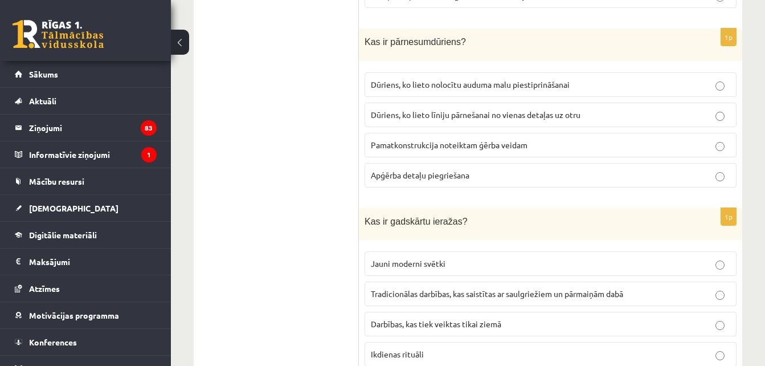
scroll to position [4152, 0]
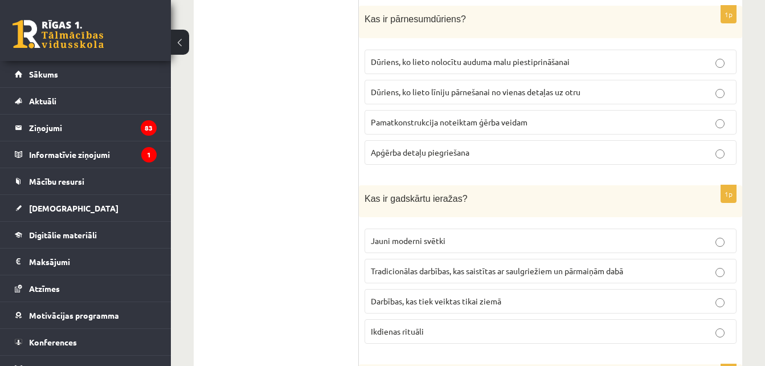
click at [614, 80] on label "Dūriens, ko lieto līniju pārnešanai no vienas detaļas uz otru" at bounding box center [551, 92] width 372 height 25
click at [528, 266] on span "Tradicionālas darbības, kas saistītas ar saulgriežiem un pārmaiņām dabā" at bounding box center [497, 271] width 252 height 10
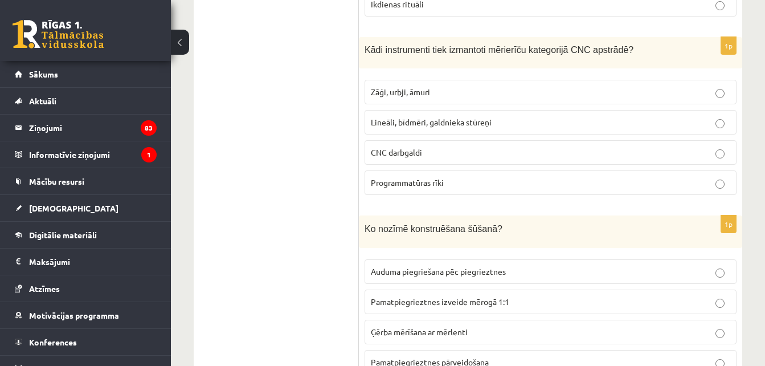
scroll to position [4502, 0]
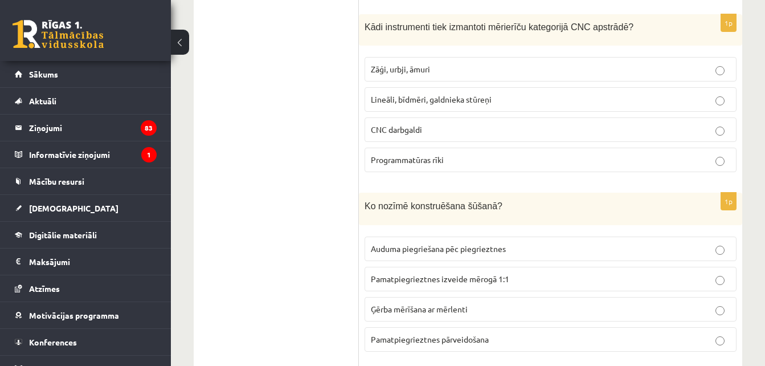
click at [496, 124] on p "CNC darbgaldi" at bounding box center [551, 130] width 360 height 12
click at [474, 94] on span "Lineāli, bīdmēri, galdnieka stūreņi" at bounding box center [431, 99] width 121 height 10
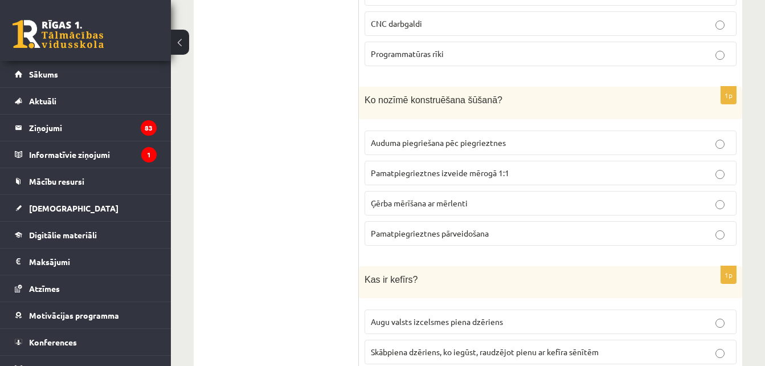
scroll to position [4630, 0]
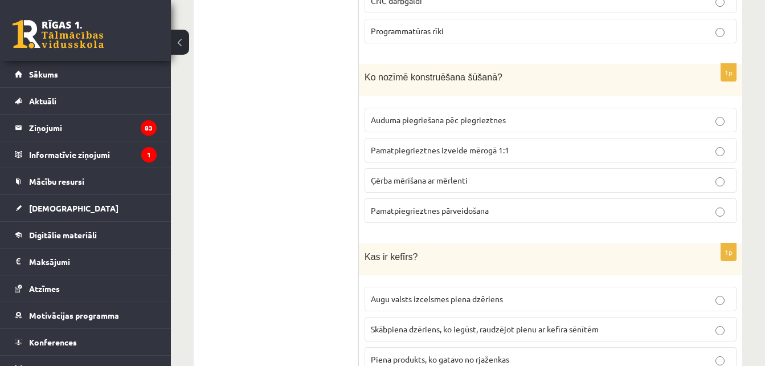
click at [532, 144] on p "Pamatpiegrieztnes izveide mērogā 1:1" at bounding box center [551, 150] width 360 height 12
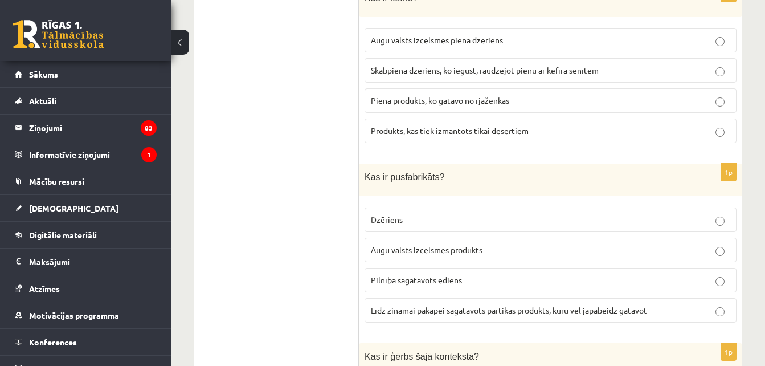
scroll to position [4868, 0]
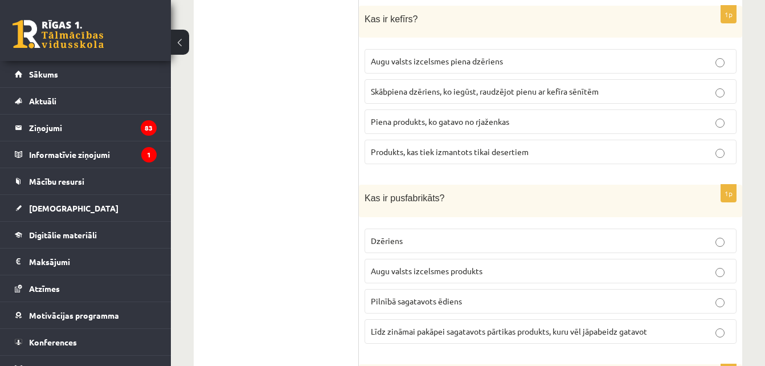
click at [559, 86] on span "Skābpiena dzēriens, ko iegūst, raudzējot pienu ar kefīra sēnītēm" at bounding box center [485, 91] width 228 height 10
click at [472, 326] on span "Līdz zināmai pakāpei sagatavots pārtikas produkts, kuru vēl jāpabeidz gatavot" at bounding box center [509, 331] width 276 height 10
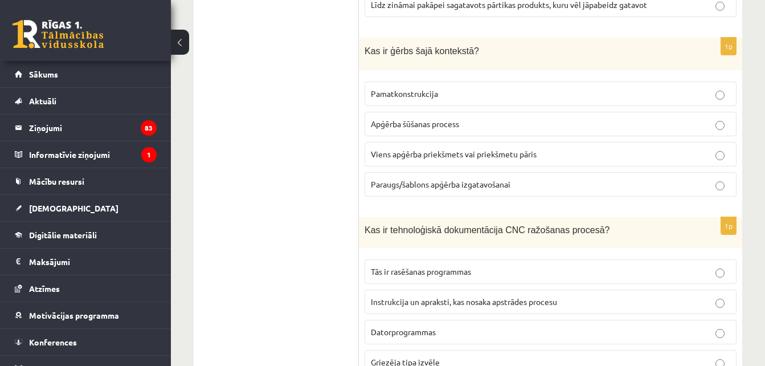
scroll to position [5217, 0]
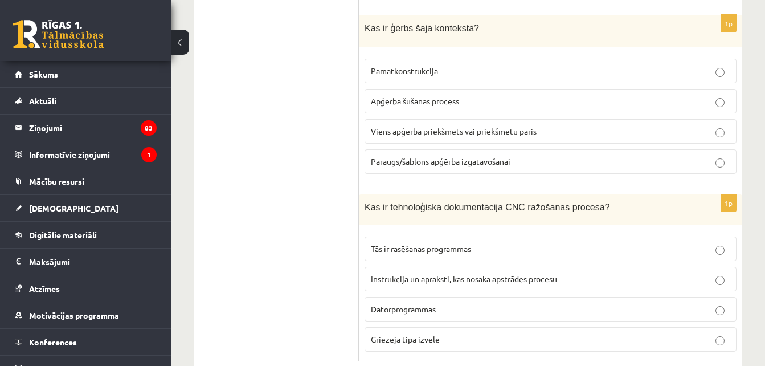
click at [527, 124] on label "Viens apģērba priekšmets vai priekšmetu pāris" at bounding box center [551, 131] width 372 height 25
click at [584, 273] on p "Instrukcija un apraksti, kas nosaka apstrādes procesu" at bounding box center [551, 279] width 360 height 12
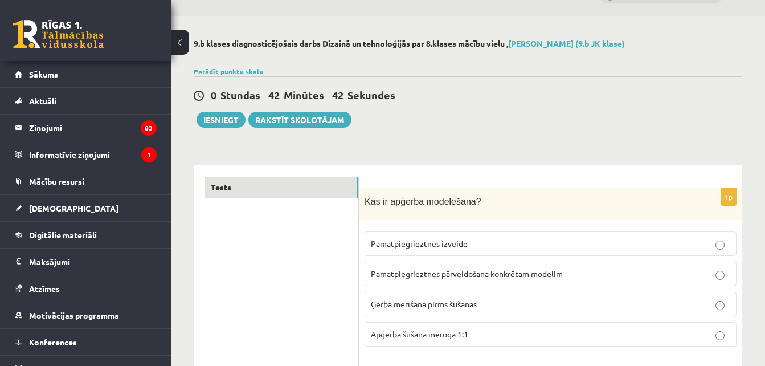
scroll to position [0, 0]
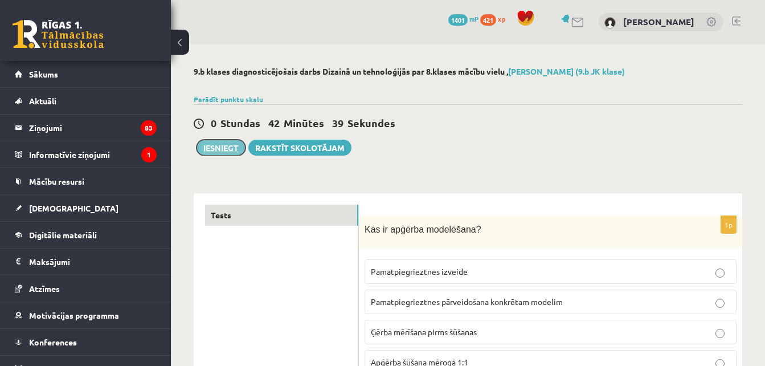
click at [222, 152] on button "Iesniegt" at bounding box center [221, 148] width 49 height 16
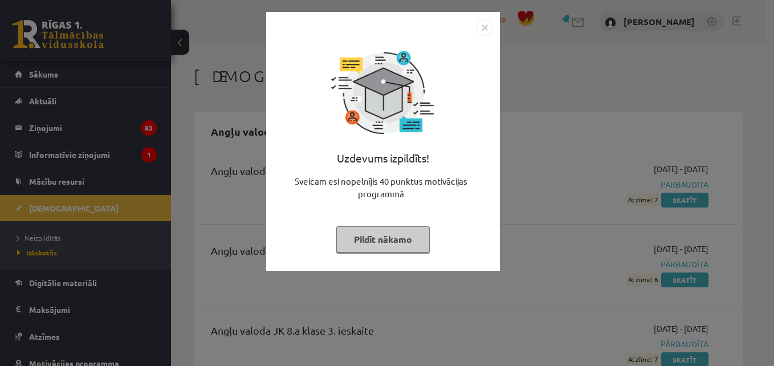
click at [485, 26] on img "Close" at bounding box center [484, 27] width 17 height 17
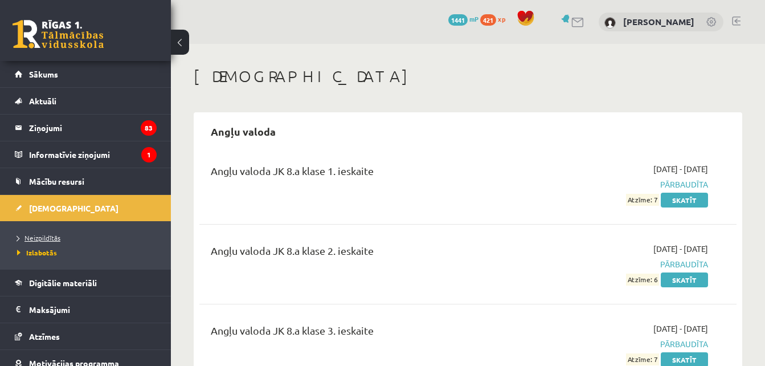
click at [51, 236] on span "Neizpildītās" at bounding box center [38, 237] width 43 height 9
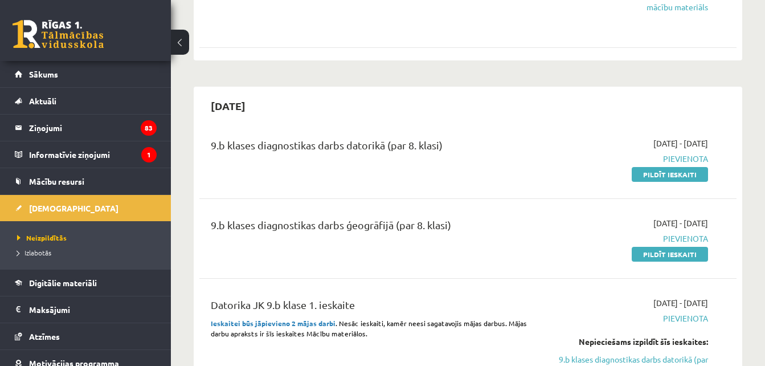
scroll to position [676, 0]
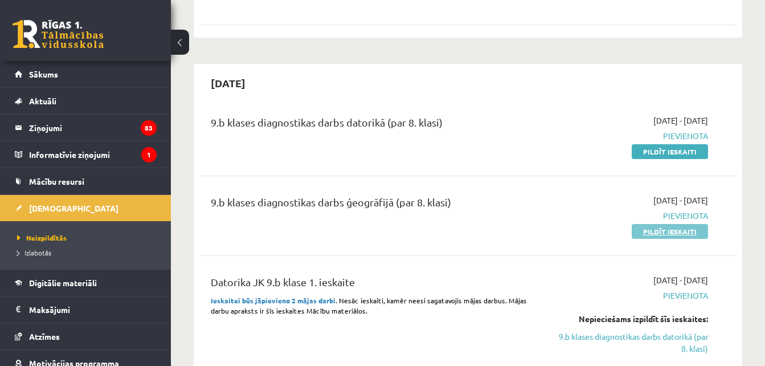
click at [668, 231] on link "Pildīt ieskaiti" at bounding box center [670, 231] width 76 height 15
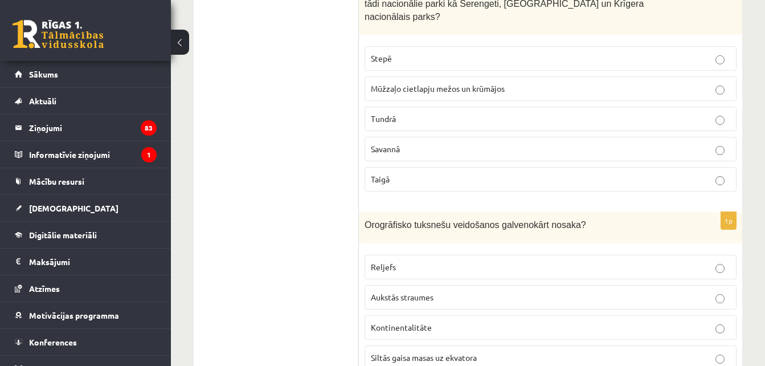
scroll to position [274, 0]
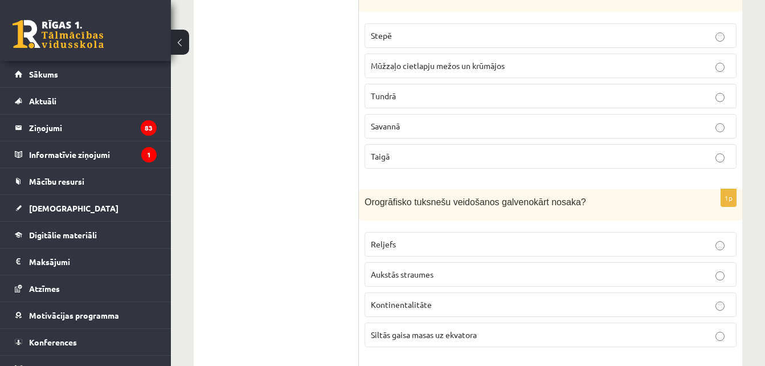
click at [678, 120] on p "Savannā" at bounding box center [551, 126] width 360 height 12
click at [585, 232] on label "Reljefs" at bounding box center [551, 244] width 372 height 25
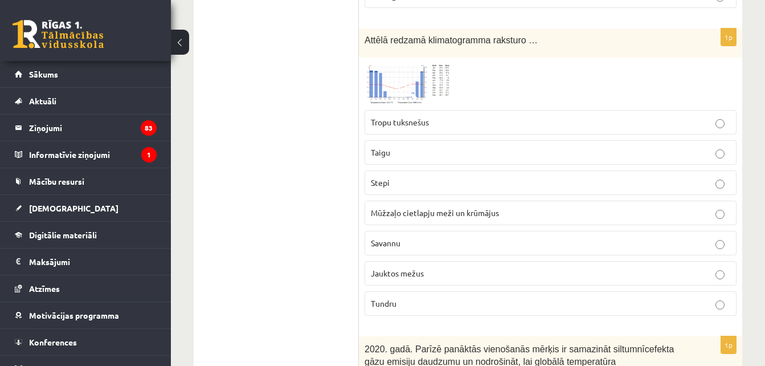
scroll to position [623, 0]
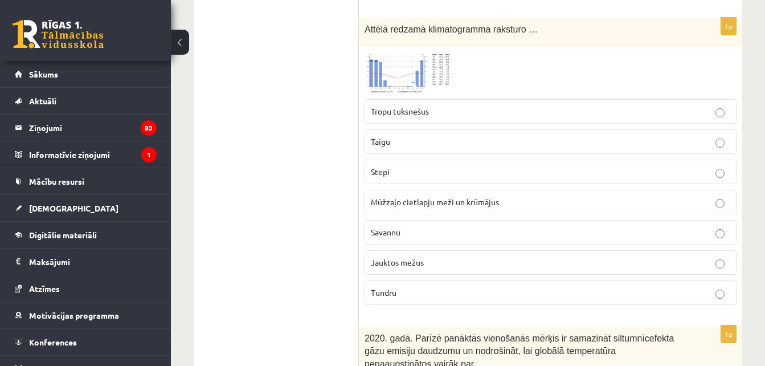
click at [421, 64] on img at bounding box center [407, 72] width 85 height 41
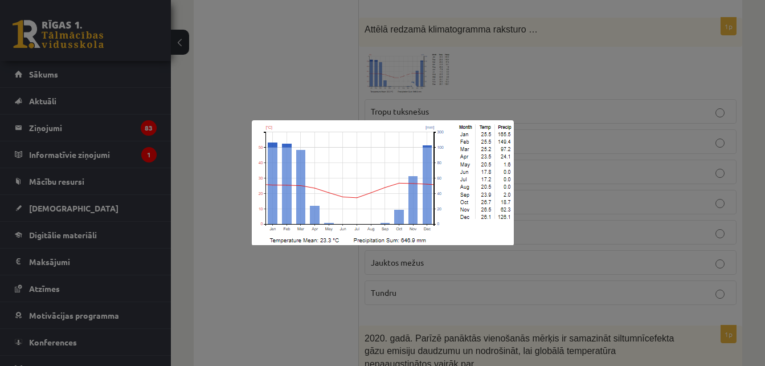
click at [281, 34] on div at bounding box center [382, 183] width 765 height 366
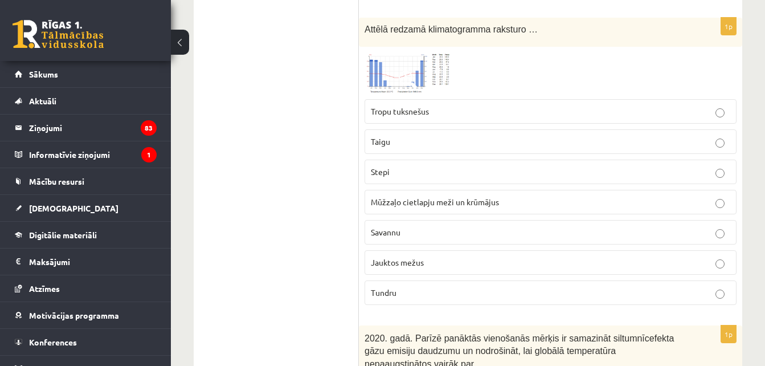
click at [448, 136] on p "Taigu" at bounding box center [551, 142] width 360 height 12
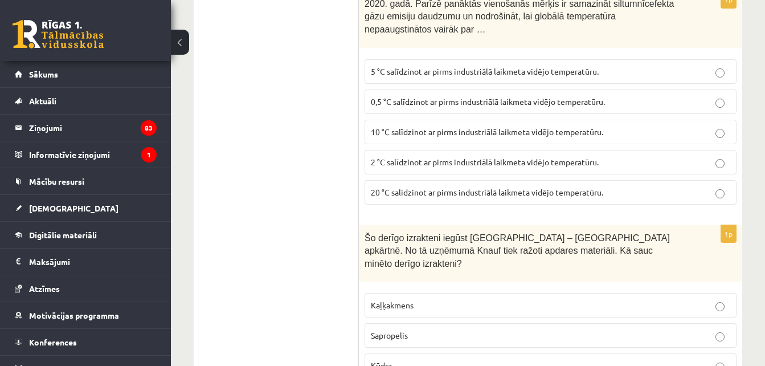
scroll to position [951, 0]
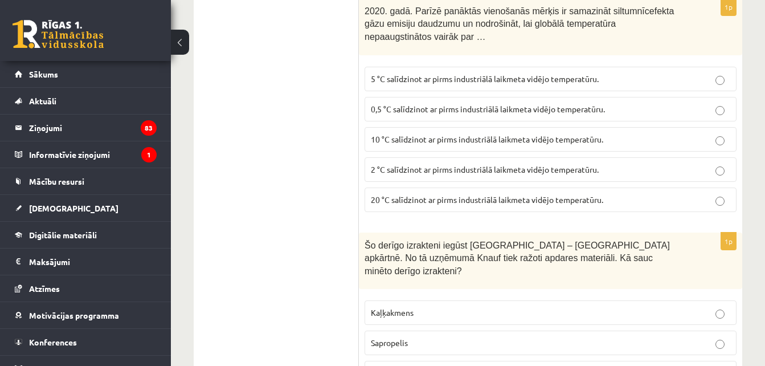
click at [638, 165] on label "2 °C salīdzinot ar pirms industriālā laikmeta vidējo temperatūru." at bounding box center [551, 169] width 372 height 25
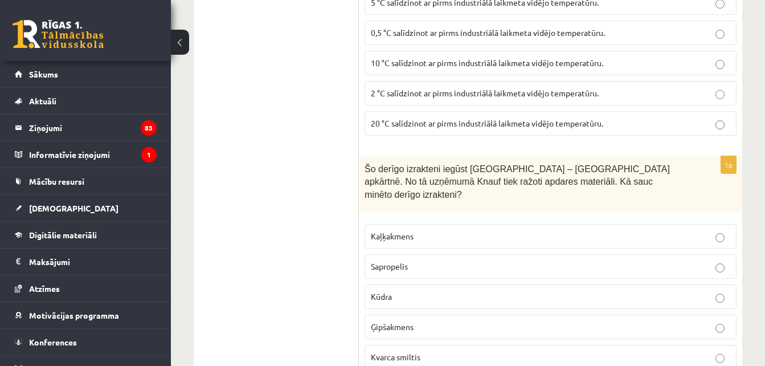
scroll to position [1065, 0]
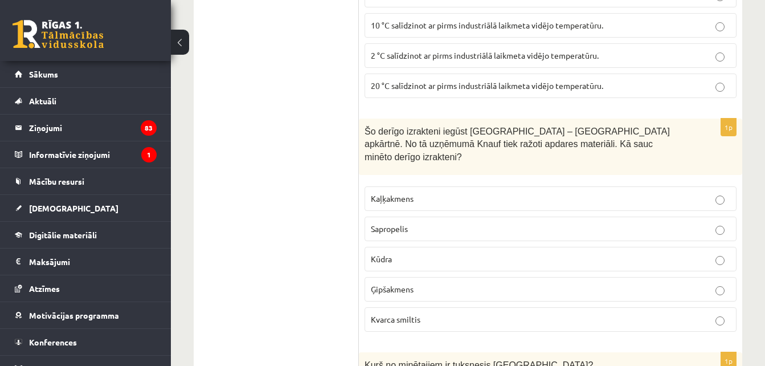
drag, startPoint x: 568, startPoint y: 266, endPoint x: 695, endPoint y: 264, distance: 127.1
click at [695, 283] on p "Ģipšakmens" at bounding box center [551, 289] width 360 height 12
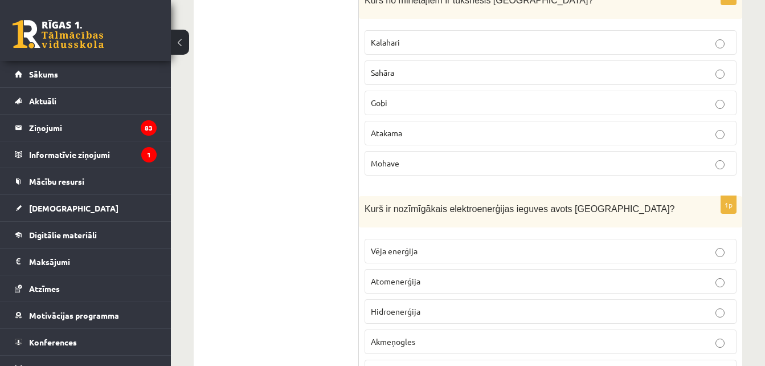
scroll to position [1384, 0]
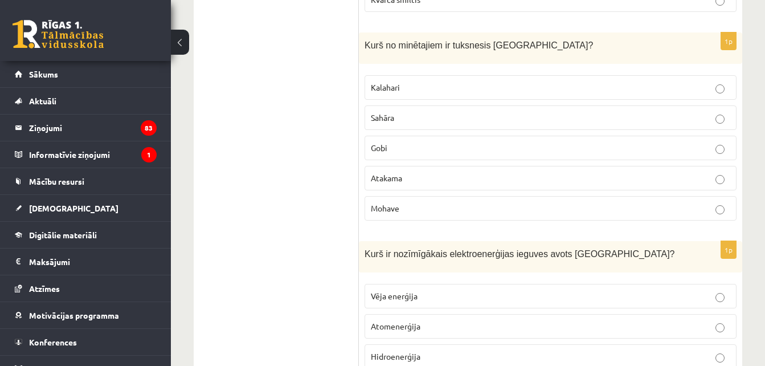
click at [579, 135] on fieldset "Kalahari Sahāra Gobi Atakama Mohave" at bounding box center [551, 147] width 372 height 154
click at [582, 136] on label "Gobi" at bounding box center [551, 148] width 372 height 25
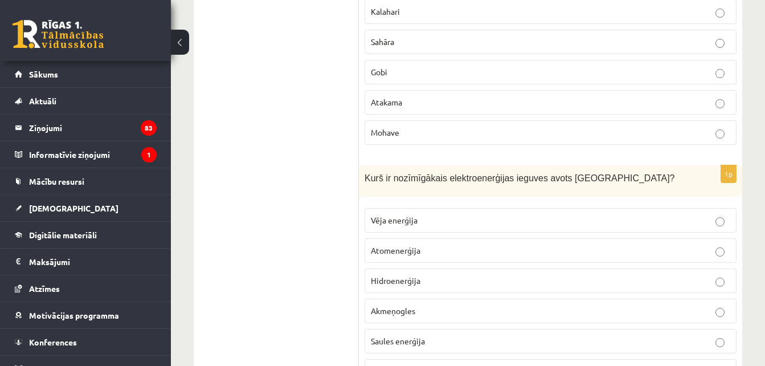
scroll to position [1498, 0]
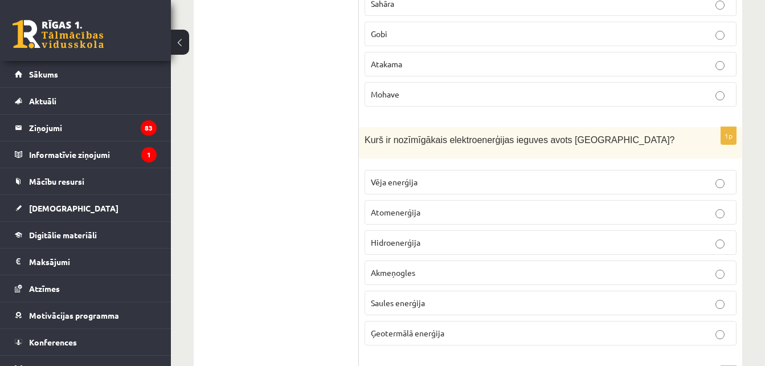
click at [483, 237] on p "Hidroenerģija" at bounding box center [551, 243] width 360 height 12
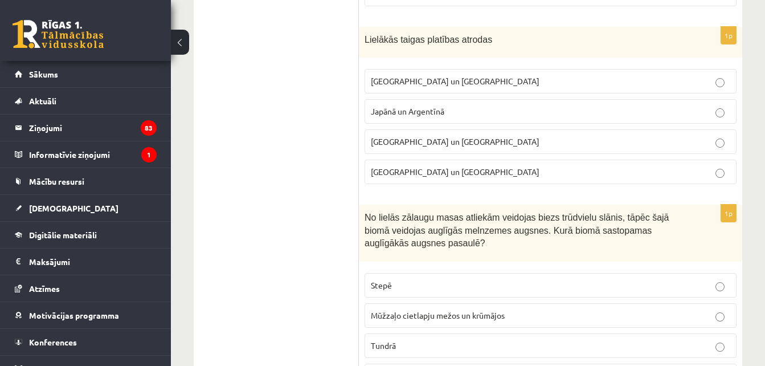
scroll to position [1832, 0]
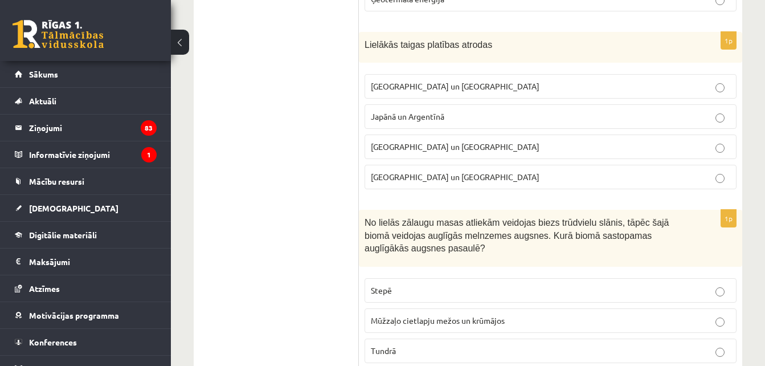
click at [660, 79] on fieldset "Krievijā un Kanādā Japānā un Argentīnā Austrālijā un Polijā Brazīlijā un Indijā" at bounding box center [551, 130] width 372 height 124
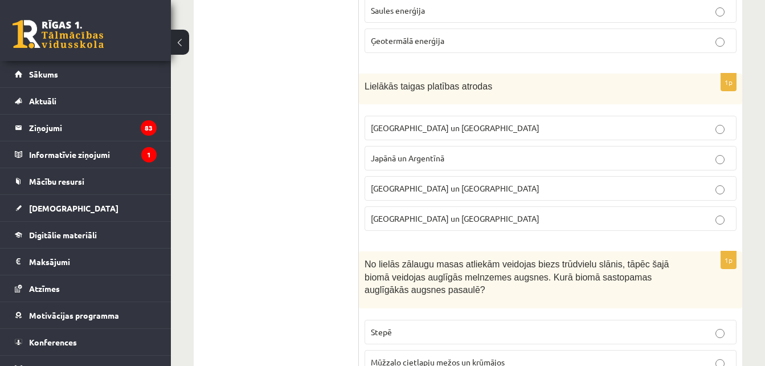
scroll to position [1795, 0]
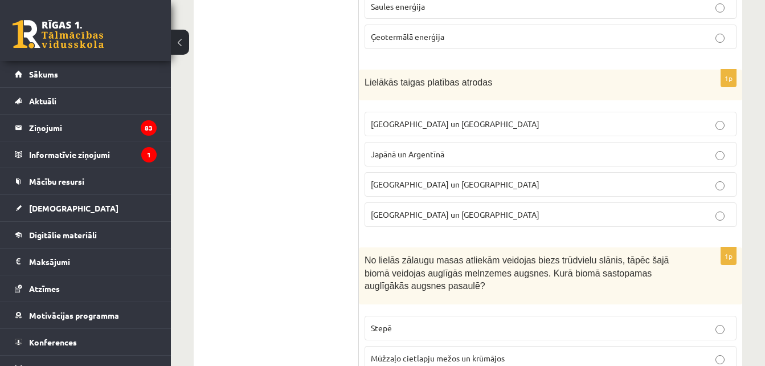
click at [696, 118] on p "Krievijā un Kanādā" at bounding box center [551, 124] width 360 height 12
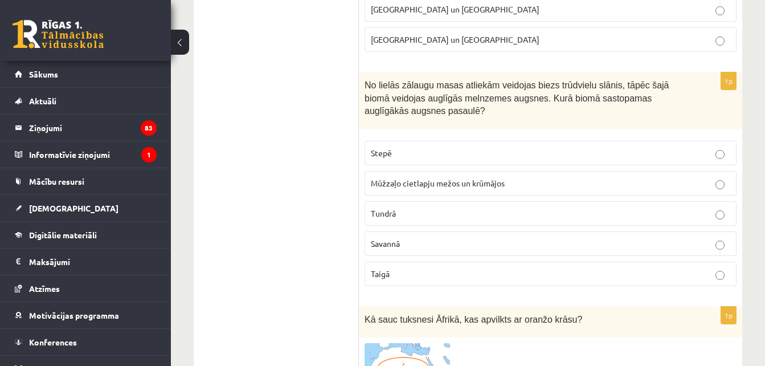
scroll to position [2000, 0]
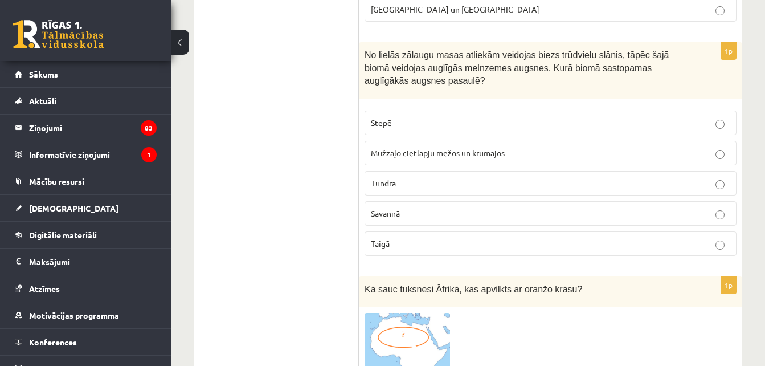
click at [668, 117] on p "Stepē" at bounding box center [551, 123] width 360 height 12
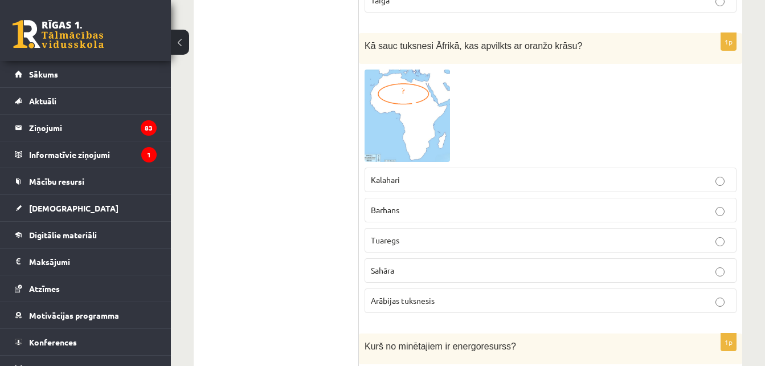
scroll to position [2250, 0]
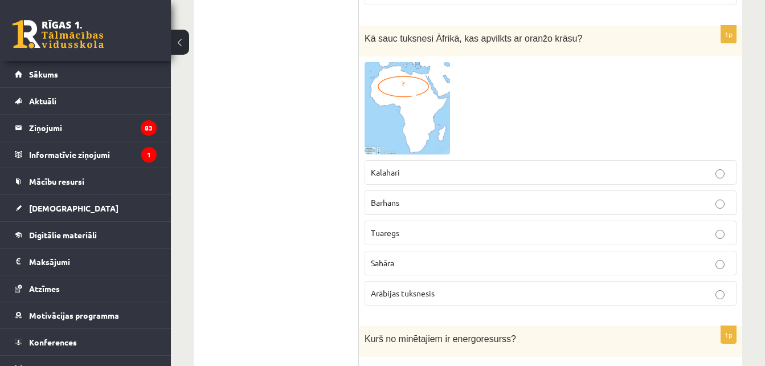
click at [500, 257] on p "Sahāra" at bounding box center [551, 263] width 360 height 12
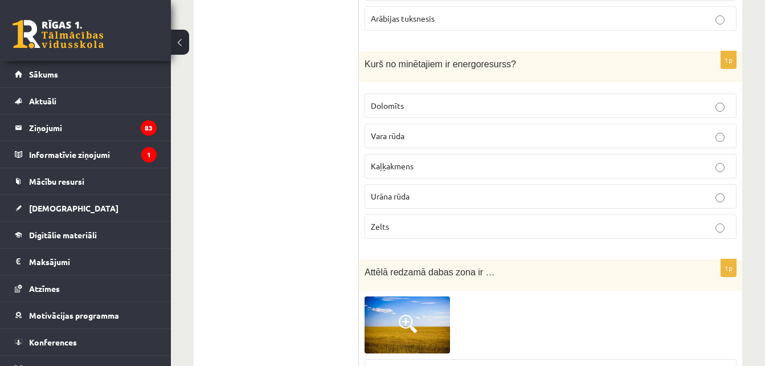
scroll to position [2531, 0]
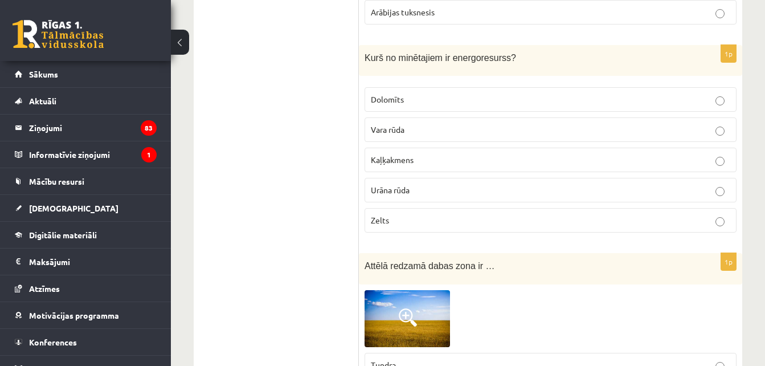
click at [467, 178] on label "Urāna rūda" at bounding box center [551, 190] width 372 height 25
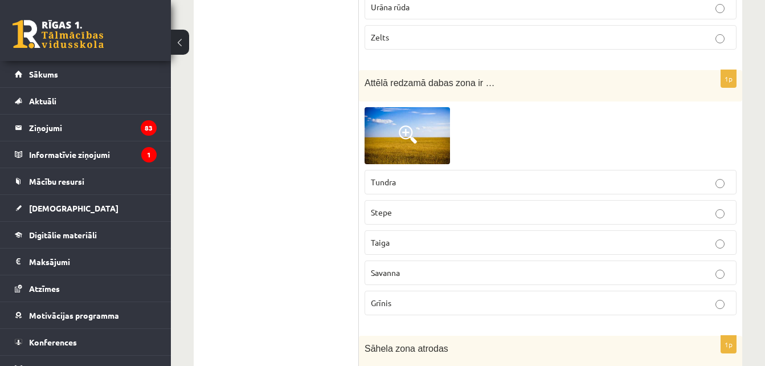
scroll to position [2745, 0]
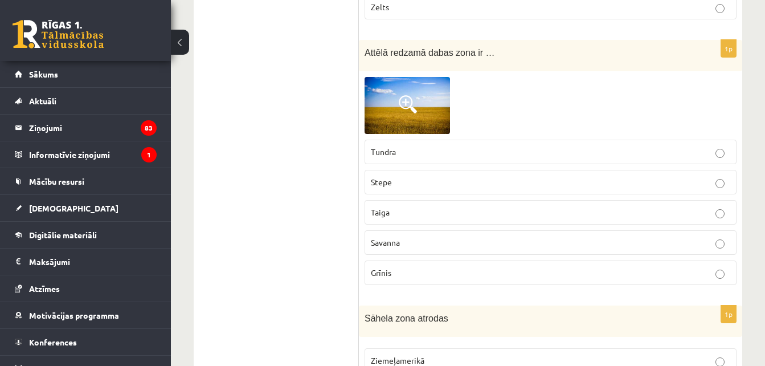
click at [691, 176] on p "Stepe" at bounding box center [551, 182] width 360 height 12
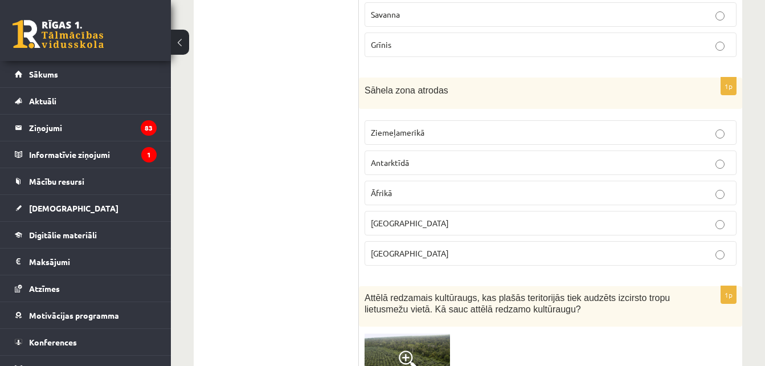
scroll to position [2995, 0]
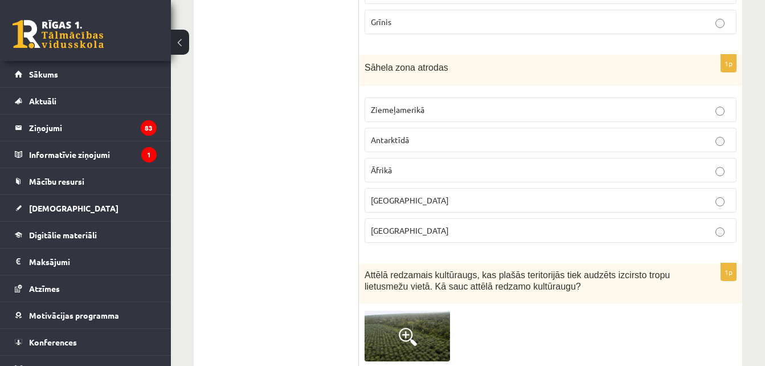
click at [657, 164] on p "Āfrikā" at bounding box center [551, 170] width 360 height 12
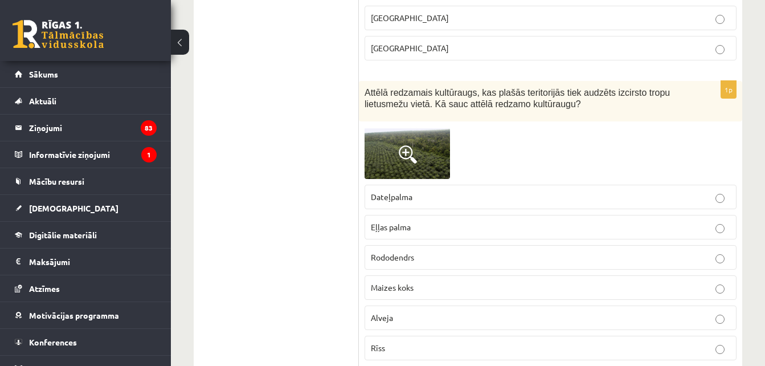
scroll to position [3223, 0]
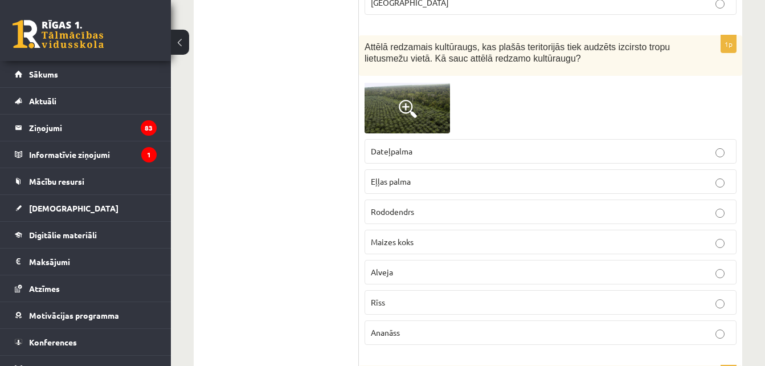
click at [407, 100] on span at bounding box center [408, 109] width 18 height 18
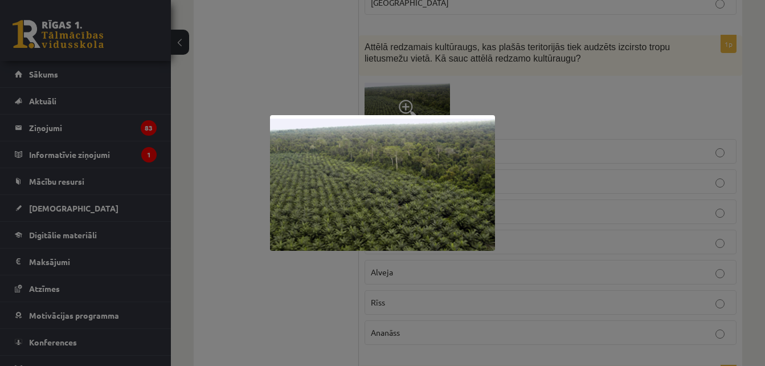
click at [316, 75] on div at bounding box center [382, 183] width 765 height 366
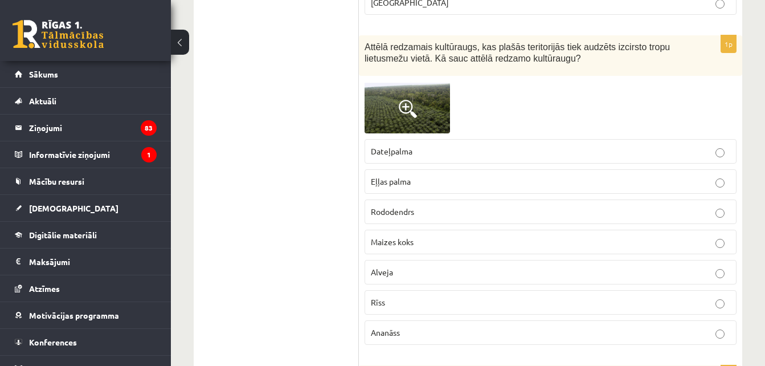
click at [457, 176] on p "Eļļas palma" at bounding box center [551, 182] width 360 height 12
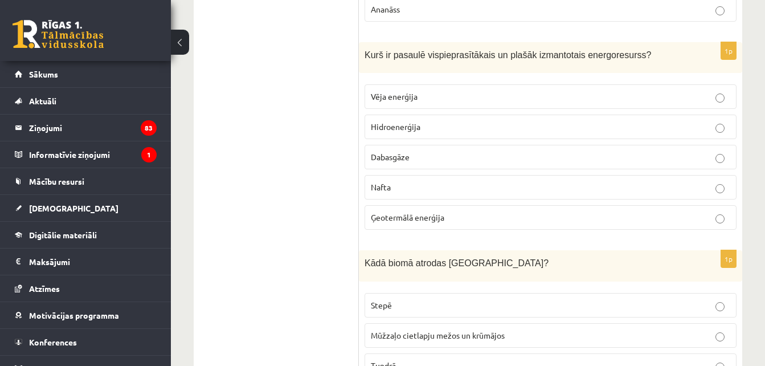
scroll to position [3542, 0]
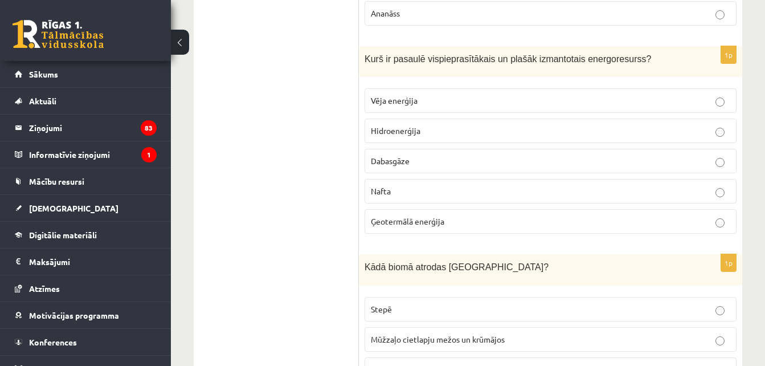
click at [593, 179] on label "Nafta" at bounding box center [551, 191] width 372 height 25
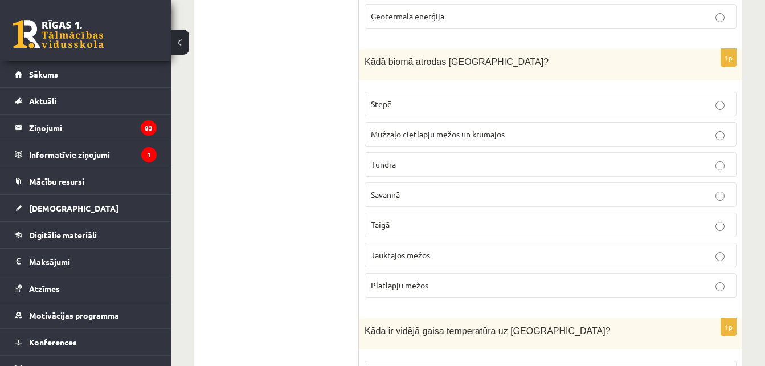
scroll to position [3763, 0]
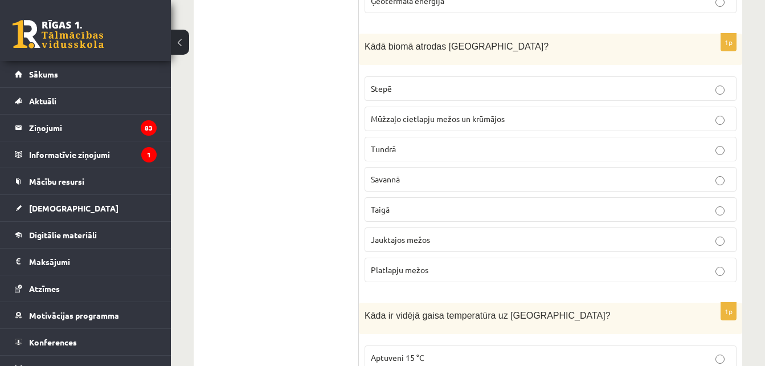
click at [580, 203] on p "Taigā" at bounding box center [551, 209] width 360 height 12
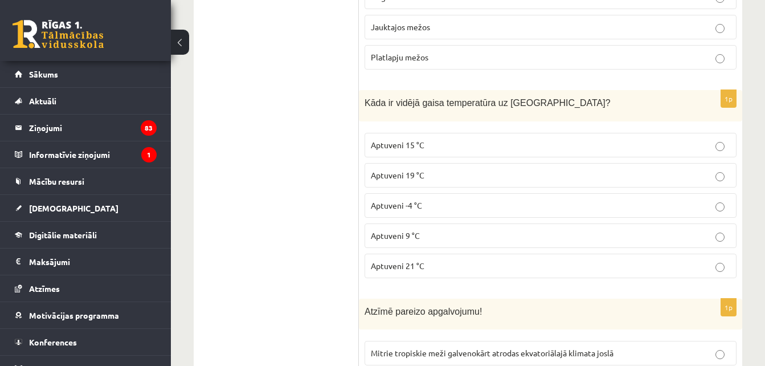
scroll to position [4036, 0]
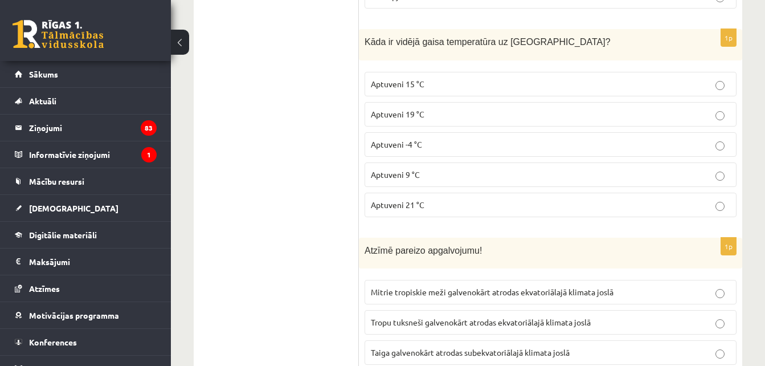
click at [589, 72] on label "Aptuveni 15 °C" at bounding box center [551, 84] width 372 height 25
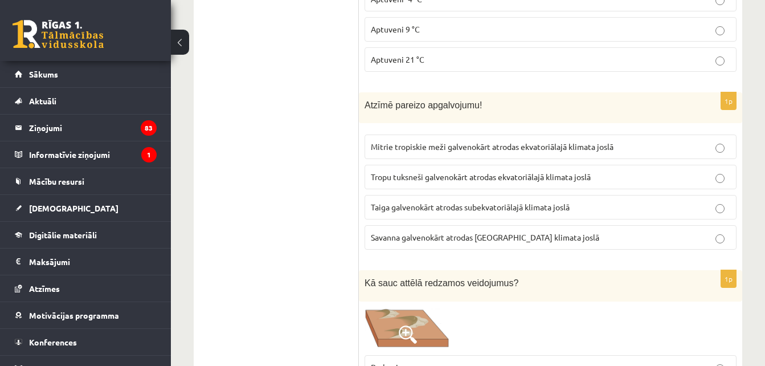
scroll to position [4226, 0]
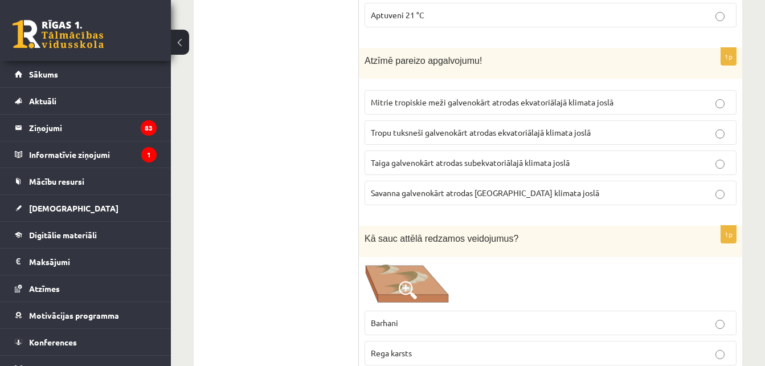
click at [657, 90] on label "Mitrie tropiskie meži galvenokārt atrodas ekvatoriālajā klimata joslā" at bounding box center [551, 102] width 372 height 25
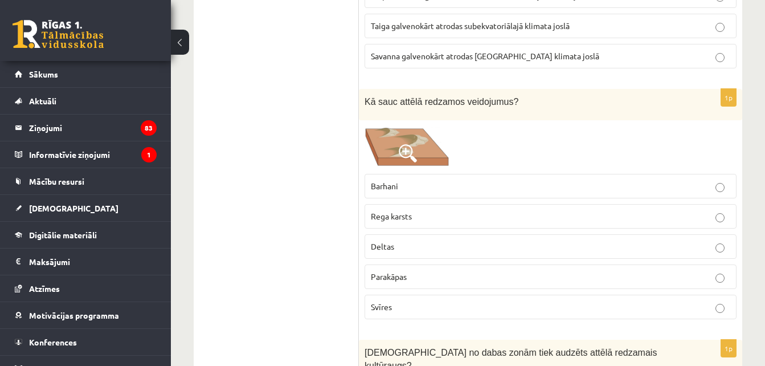
scroll to position [4386, 0]
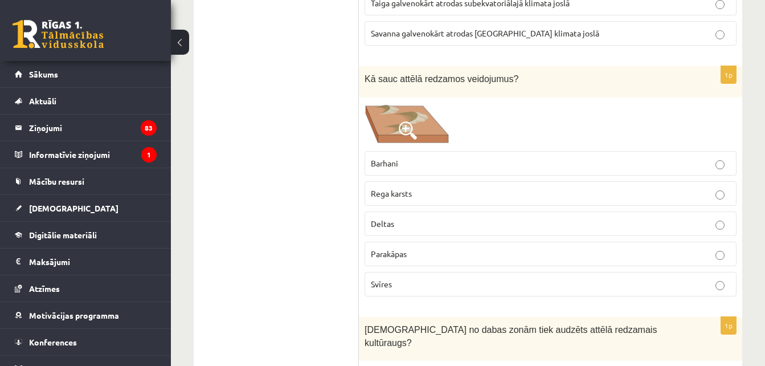
click at [703, 157] on p "Barhani" at bounding box center [551, 163] width 360 height 12
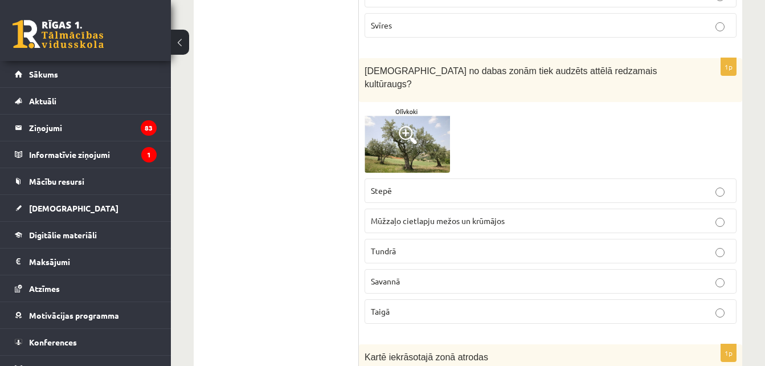
scroll to position [4667, 0]
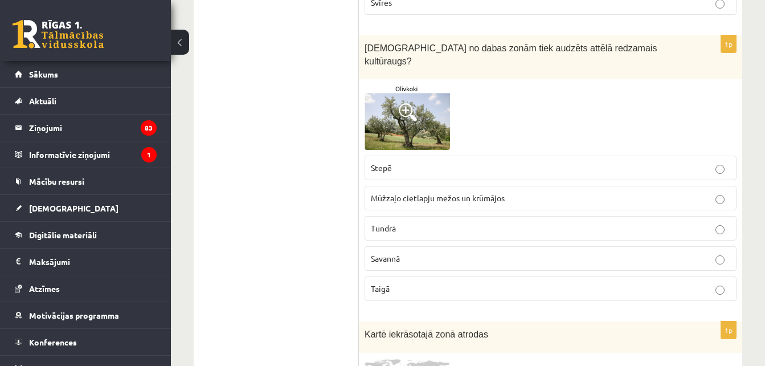
click at [602, 192] on p "Mūžzaļo cietlapju mežos un krūmājos" at bounding box center [551, 198] width 360 height 12
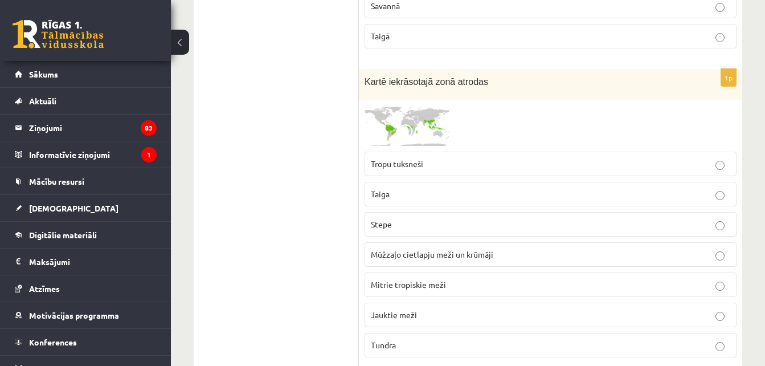
scroll to position [4943, 0]
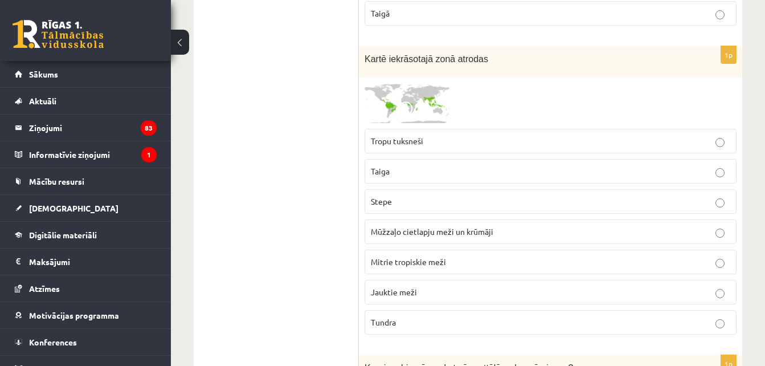
click at [616, 159] on label "Taiga" at bounding box center [551, 171] width 372 height 25
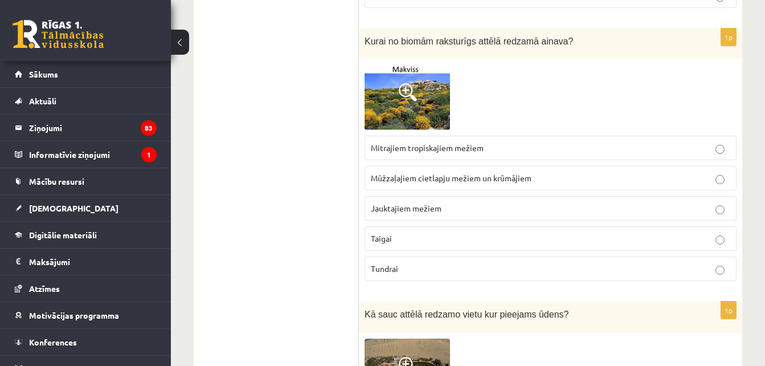
scroll to position [5246, 0]
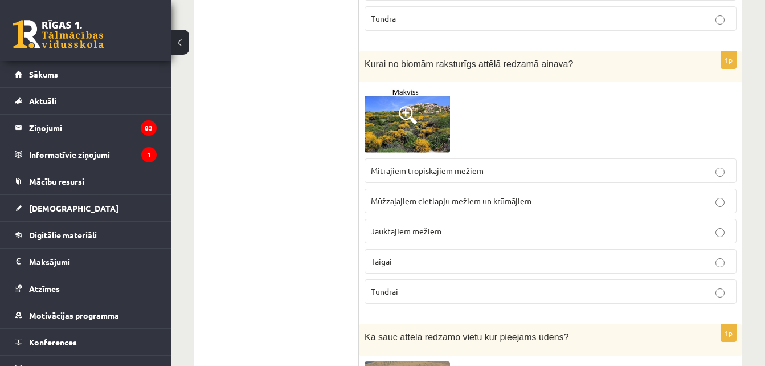
click at [569, 158] on label "Mitrajiem tropiskajiem mežiem" at bounding box center [551, 170] width 372 height 25
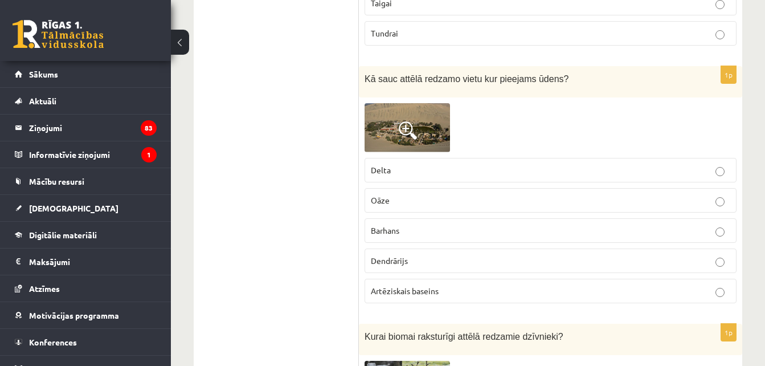
scroll to position [5527, 0]
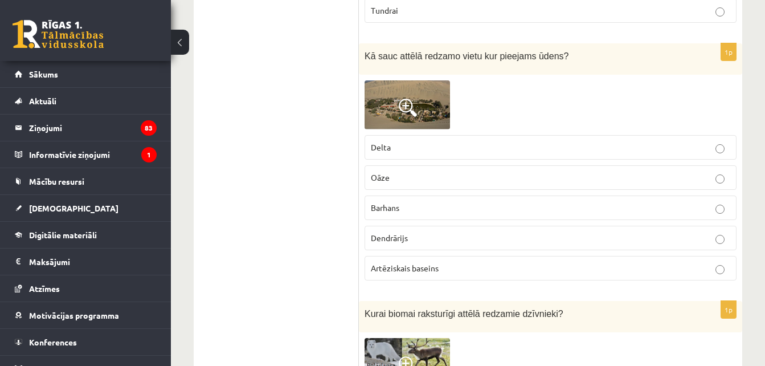
click at [646, 165] on label "Oāze" at bounding box center [551, 177] width 372 height 25
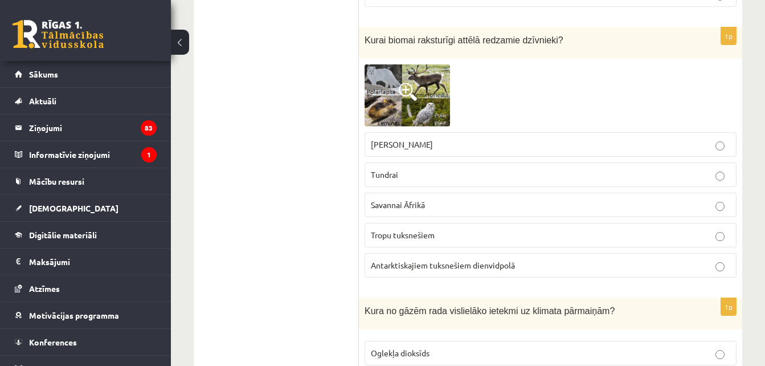
scroll to position [5778, 0]
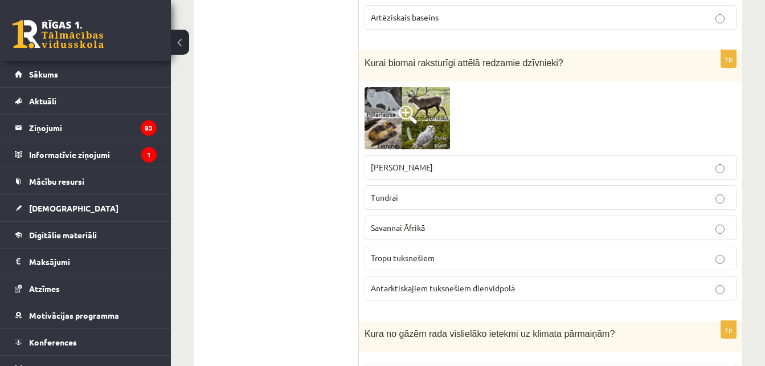
click at [525, 191] on p "Tundrai" at bounding box center [551, 197] width 360 height 12
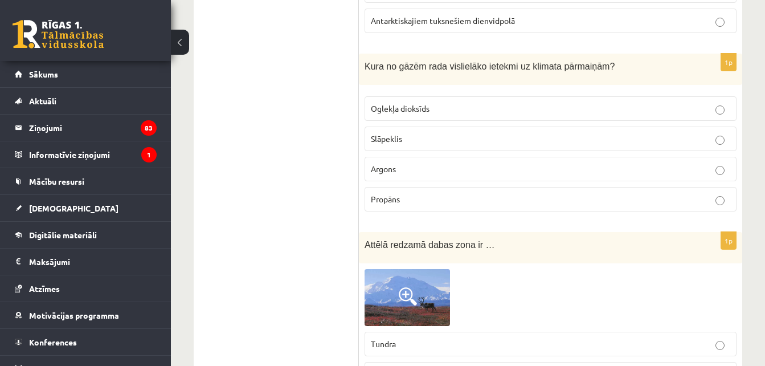
scroll to position [6052, 0]
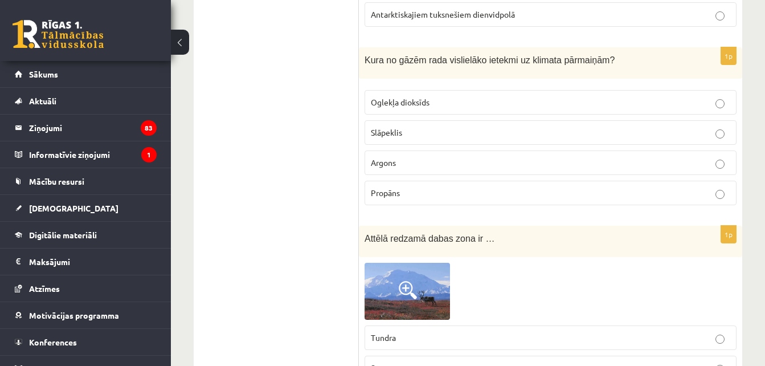
click at [707, 90] on label "Oglekļa dioksīds" at bounding box center [551, 102] width 372 height 25
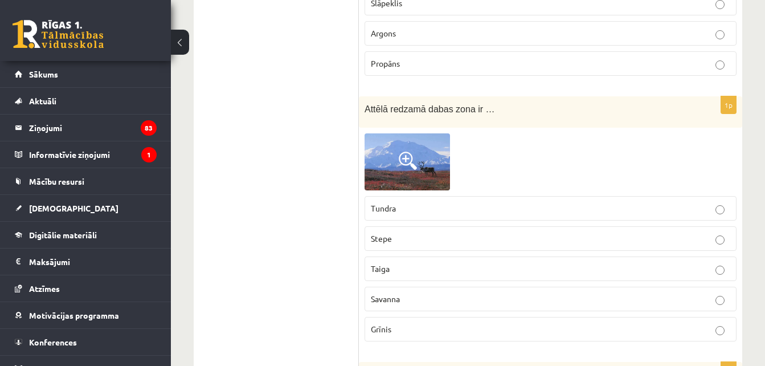
scroll to position [6234, 0]
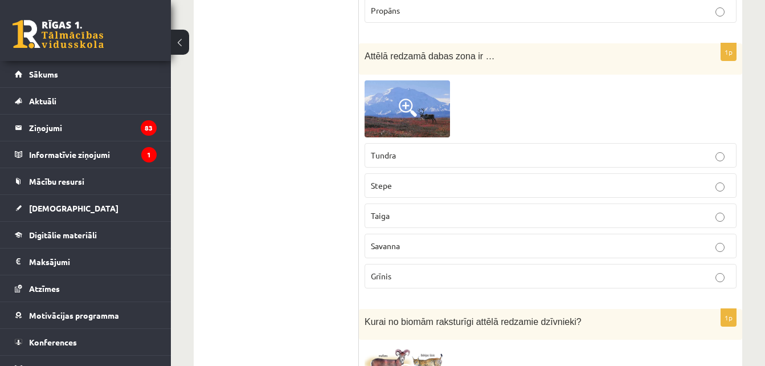
click at [580, 149] on p "Tundra" at bounding box center [551, 155] width 360 height 12
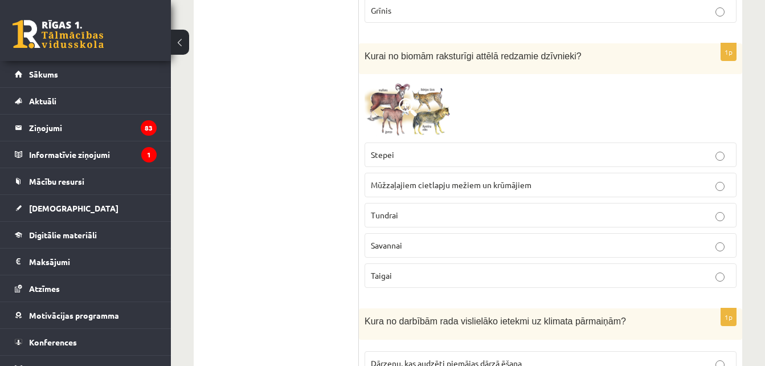
scroll to position [6500, 0]
click at [427, 209] on p "Tundrai" at bounding box center [551, 215] width 360 height 12
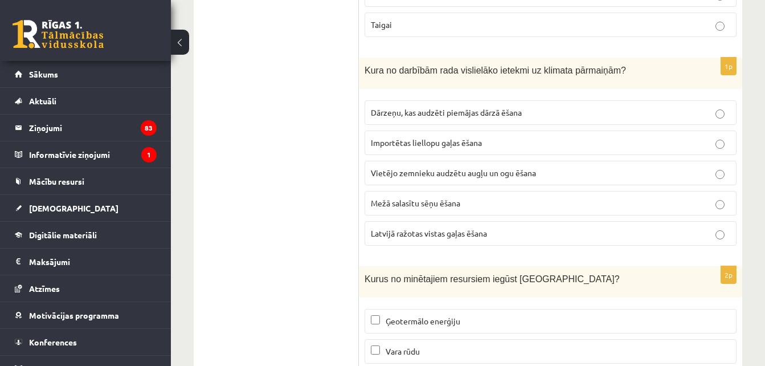
scroll to position [6773, 0]
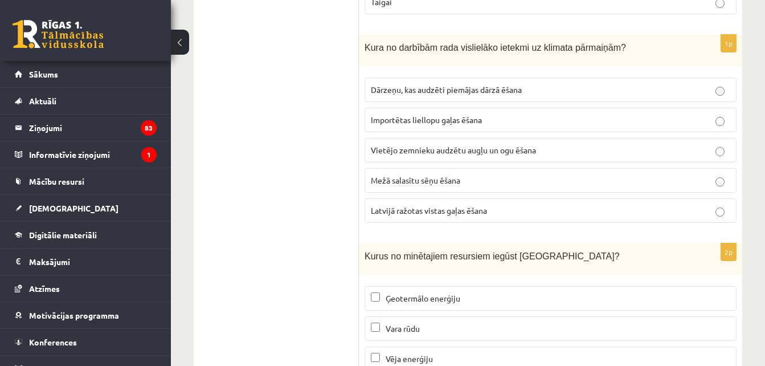
click at [474, 115] on span "Importētas liellopu gaļas ēšana" at bounding box center [426, 120] width 111 height 10
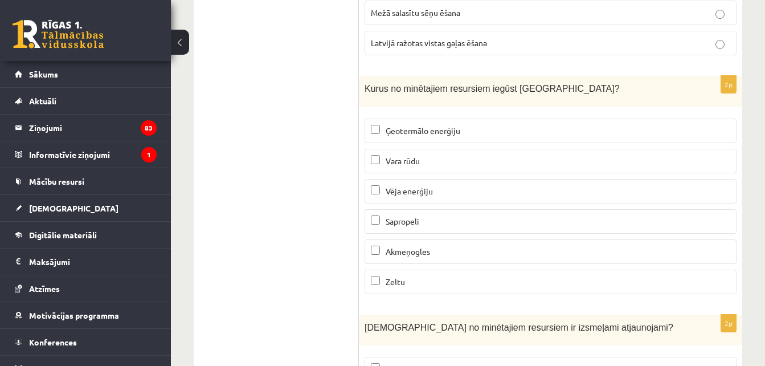
scroll to position [6955, 0]
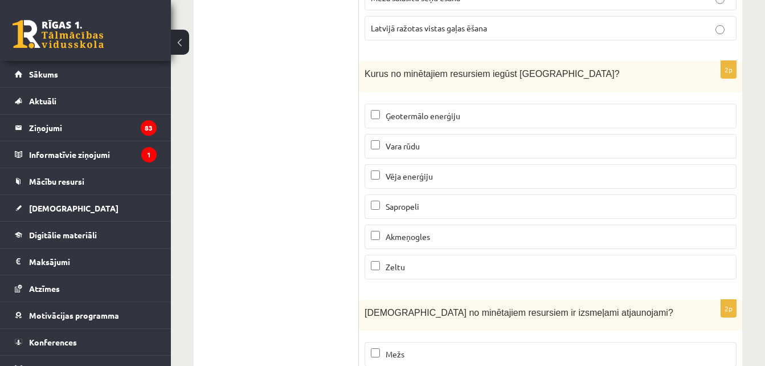
click at [489, 170] on p "Vēja enerģiju" at bounding box center [551, 176] width 360 height 12
click at [469, 201] on p "Sapropeli" at bounding box center [551, 207] width 360 height 12
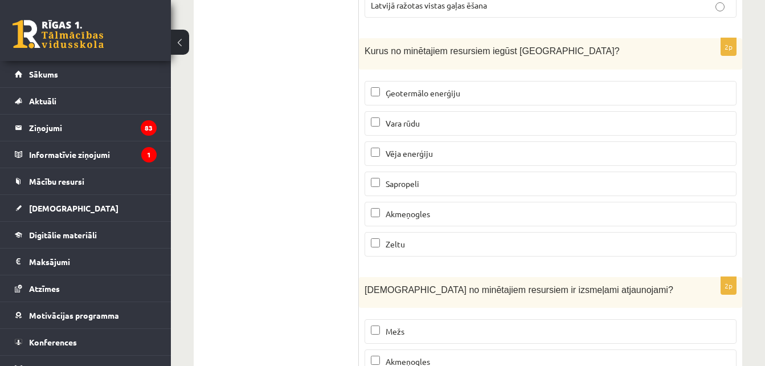
scroll to position [7082, 0]
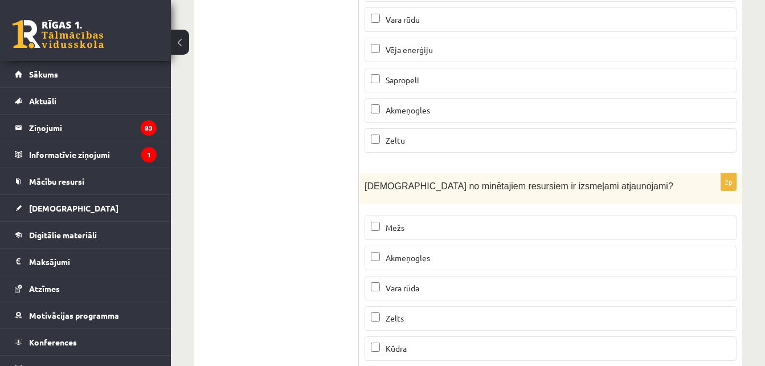
click at [564, 222] on p "Mežs" at bounding box center [551, 228] width 360 height 12
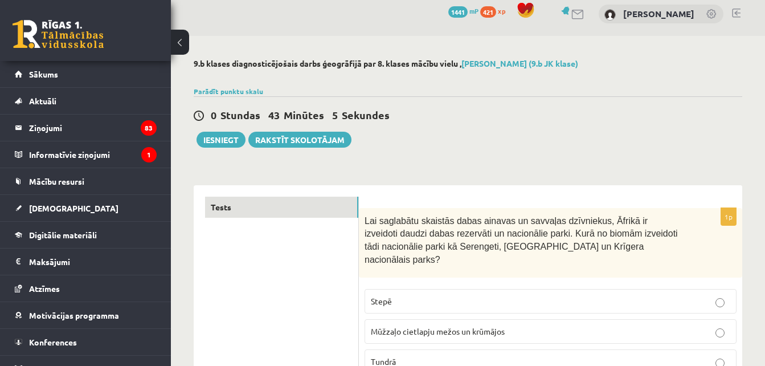
scroll to position [0, 0]
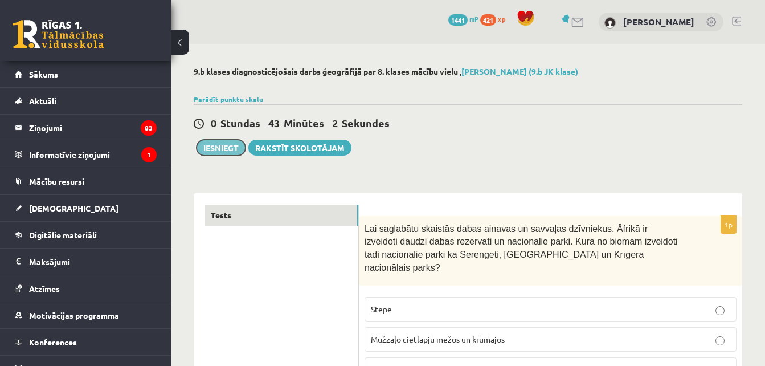
click at [225, 150] on button "Iesniegt" at bounding box center [221, 148] width 49 height 16
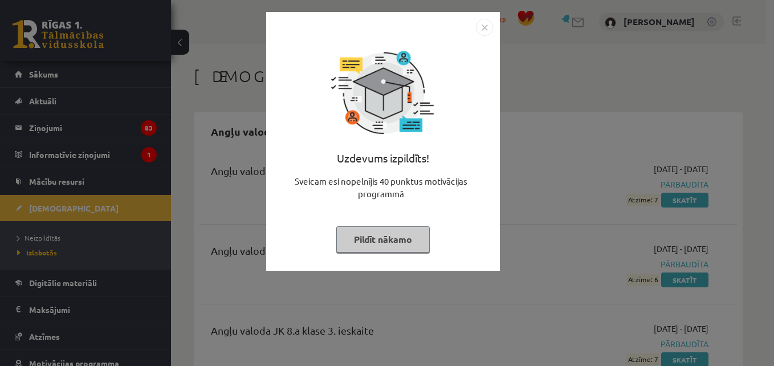
click at [480, 28] on img "Close" at bounding box center [484, 27] width 17 height 17
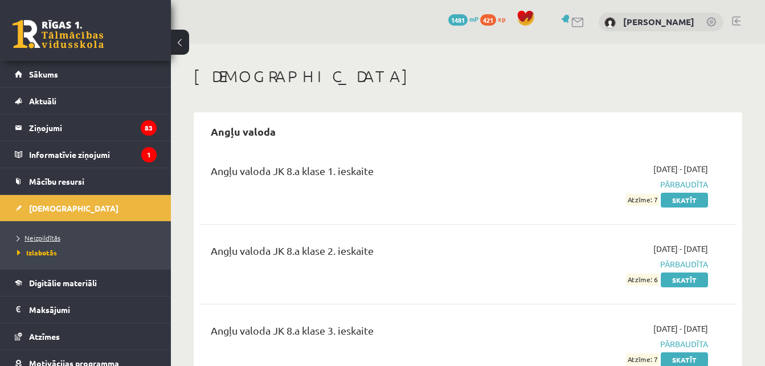
click at [57, 234] on span "Neizpildītās" at bounding box center [38, 237] width 43 height 9
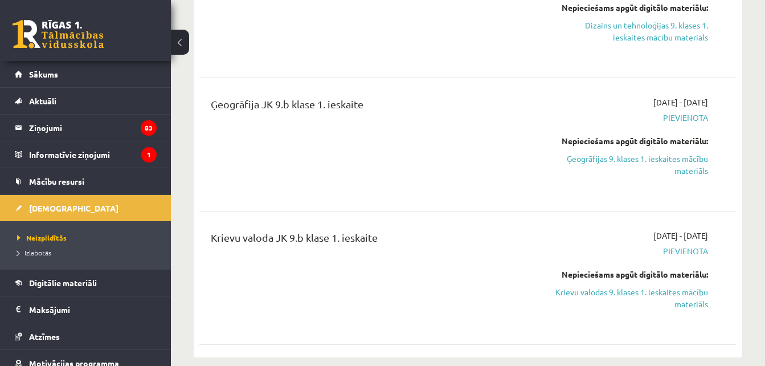
scroll to position [1117, 0]
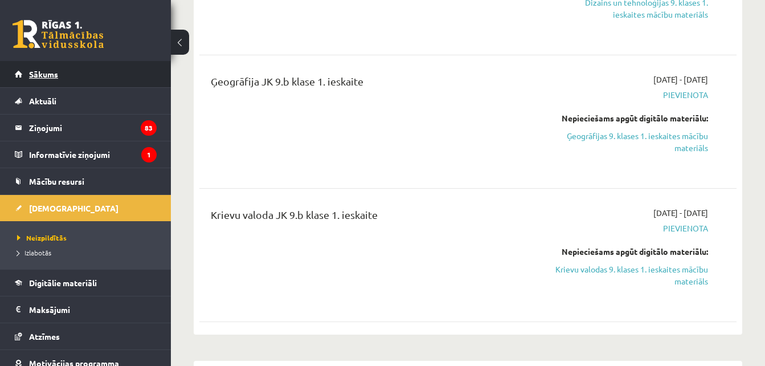
click at [111, 71] on link "Sākums" at bounding box center [86, 74] width 142 height 26
